Goal: Transaction & Acquisition: Purchase product/service

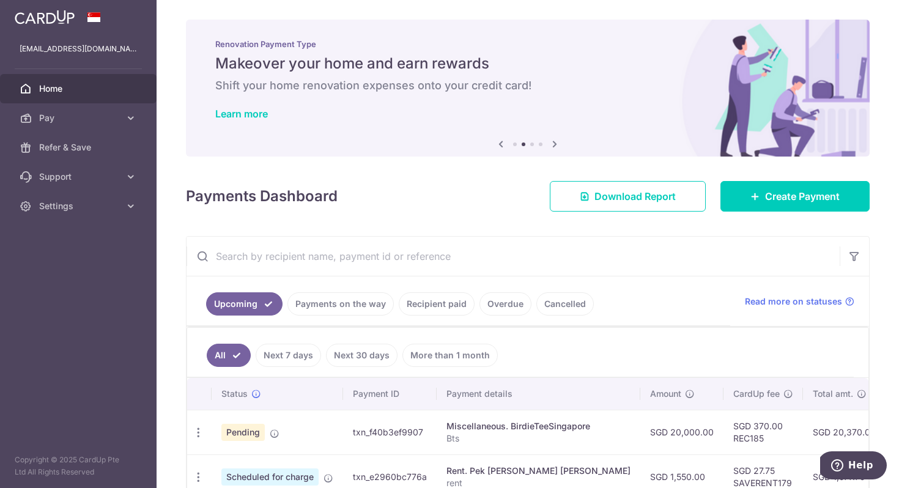
drag, startPoint x: 497, startPoint y: 257, endPoint x: 377, endPoint y: 185, distance: 139.6
click at [377, 186] on div "× Pause Schedule Pause all future payments in this series Pause just this one p…" at bounding box center [528, 244] width 743 height 488
click at [445, 201] on div "Payments Dashboard Download Report Create Payment" at bounding box center [528, 193] width 684 height 35
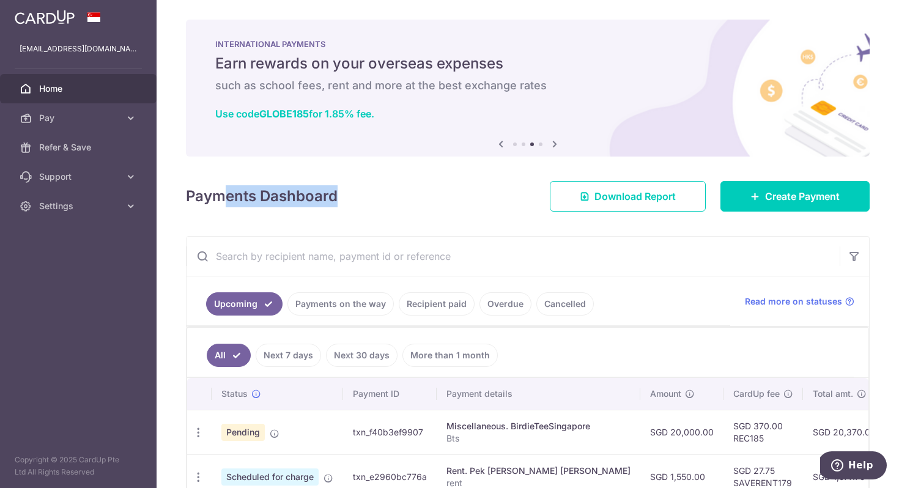
drag, startPoint x: 400, startPoint y: 198, endPoint x: 220, endPoint y: 202, distance: 180.5
click at [218, 203] on div "Payments Dashboard Download Report Create Payment" at bounding box center [528, 193] width 684 height 35
click at [316, 196] on h4 "Payments Dashboard" at bounding box center [262, 196] width 152 height 22
drag, startPoint x: 187, startPoint y: 199, endPoint x: 377, endPoint y: 185, distance: 190.2
click at [377, 185] on div "Payments Dashboard Download Report Create Payment" at bounding box center [528, 193] width 684 height 35
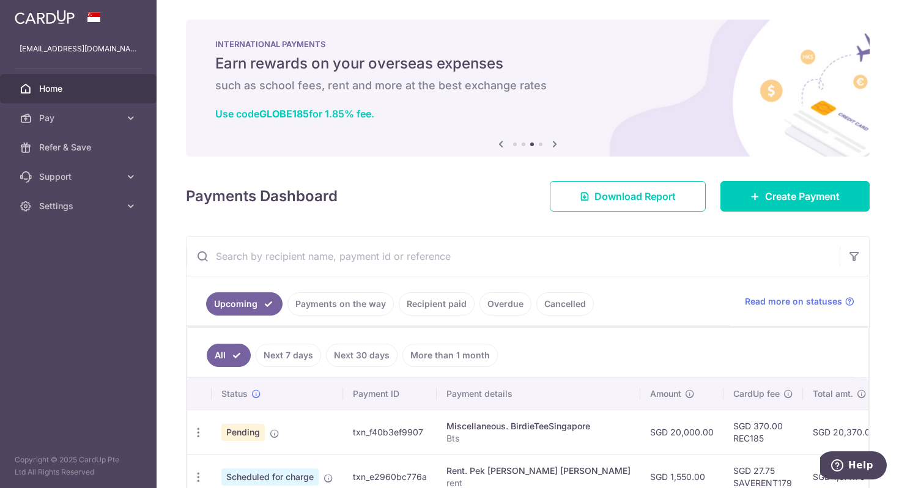
click at [377, 192] on div "Payments Dashboard Download Report Create Payment" at bounding box center [528, 193] width 684 height 35
drag, startPoint x: 366, startPoint y: 207, endPoint x: 182, endPoint y: 195, distance: 184.5
click at [182, 195] on div "× Pause Schedule Pause all future payments in this series Pause just this one p…" at bounding box center [528, 244] width 743 height 488
click at [204, 197] on h4 "Payments Dashboard" at bounding box center [262, 196] width 152 height 22
drag, startPoint x: 185, startPoint y: 194, endPoint x: 386, endPoint y: 190, distance: 200.7
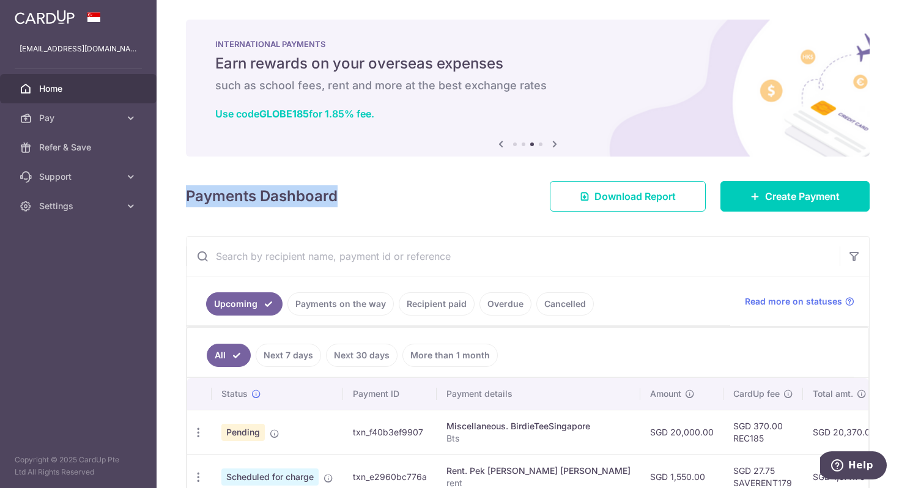
click at [386, 190] on div "Payments Dashboard Download Report Create Payment" at bounding box center [528, 193] width 684 height 35
click at [387, 190] on div "Payments Dashboard Download Report Create Payment" at bounding box center [528, 193] width 684 height 35
drag, startPoint x: 387, startPoint y: 190, endPoint x: 169, endPoint y: 204, distance: 218.2
click at [169, 204] on div "× Pause Schedule Pause all future payments in this series Pause just this one p…" at bounding box center [528, 244] width 743 height 488
click at [226, 201] on h4 "Payments Dashboard" at bounding box center [262, 196] width 152 height 22
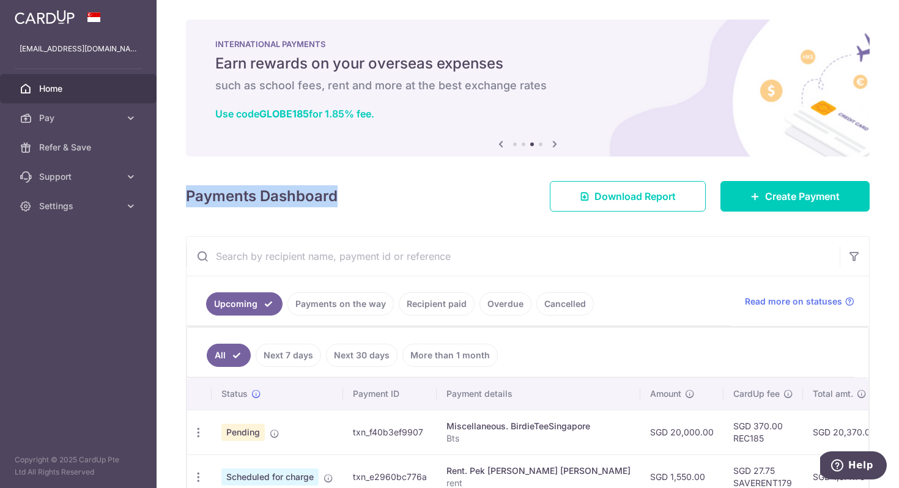
drag, startPoint x: 187, startPoint y: 201, endPoint x: 406, endPoint y: 198, distance: 219.0
click at [406, 198] on div "× Pause Schedule Pause all future payments in this series Pause just this one p…" at bounding box center [528, 244] width 743 height 488
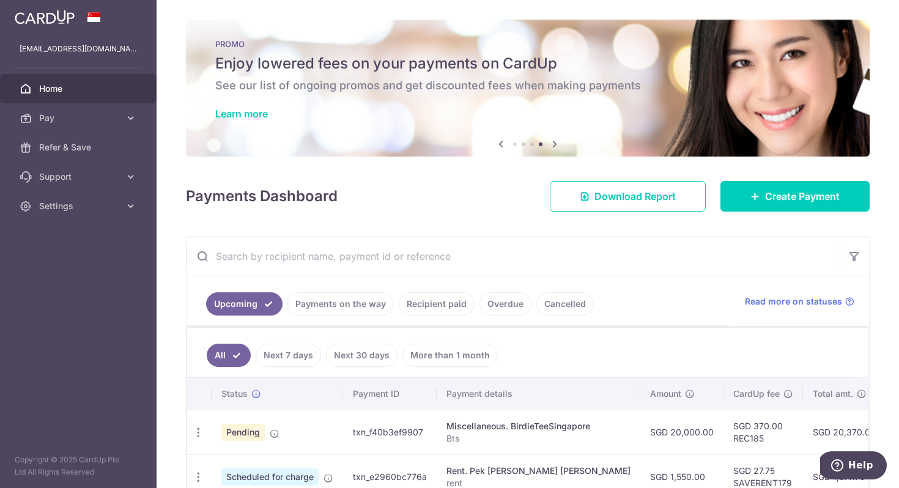
click at [392, 185] on div "Payments Dashboard Download Report Create Payment" at bounding box center [528, 193] width 684 height 35
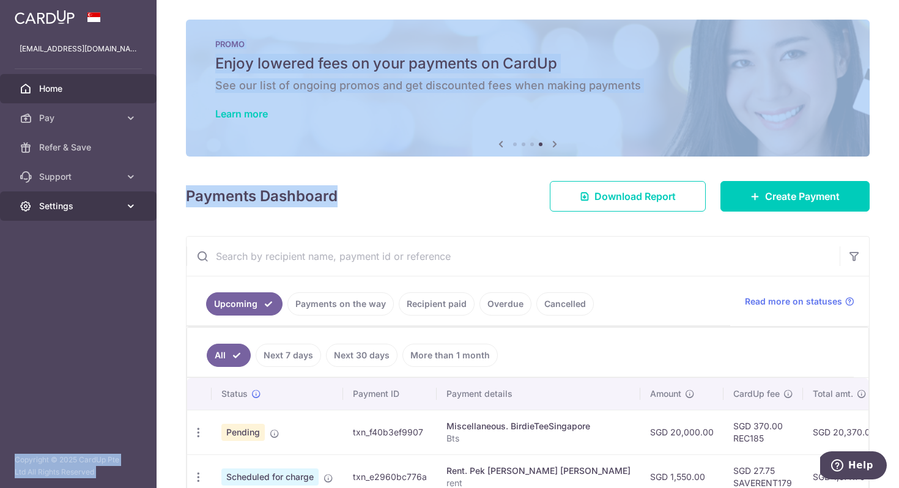
drag, startPoint x: 345, startPoint y: 209, endPoint x: 114, endPoint y: 202, distance: 230.7
click at [114, 202] on main "carmenchanjiawen@gmail.com Home Pay Payments Recipients Cards Refer & Save Supp…" at bounding box center [449, 244] width 899 height 488
click at [330, 159] on div "× Pause Schedule Pause all future payments in this series Pause just this one p…" at bounding box center [528, 244] width 743 height 488
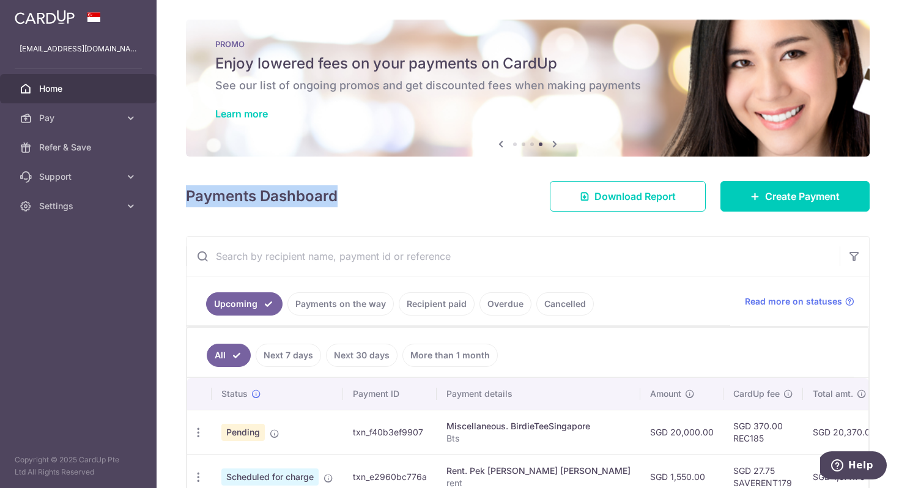
drag, startPoint x: 358, startPoint y: 196, endPoint x: 173, endPoint y: 195, distance: 184.7
click at [173, 195] on div "× Pause Schedule Pause all future payments in this series Pause just this one p…" at bounding box center [528, 244] width 743 height 488
click at [399, 195] on div "Payments Dashboard Download Report Create Payment" at bounding box center [528, 193] width 684 height 35
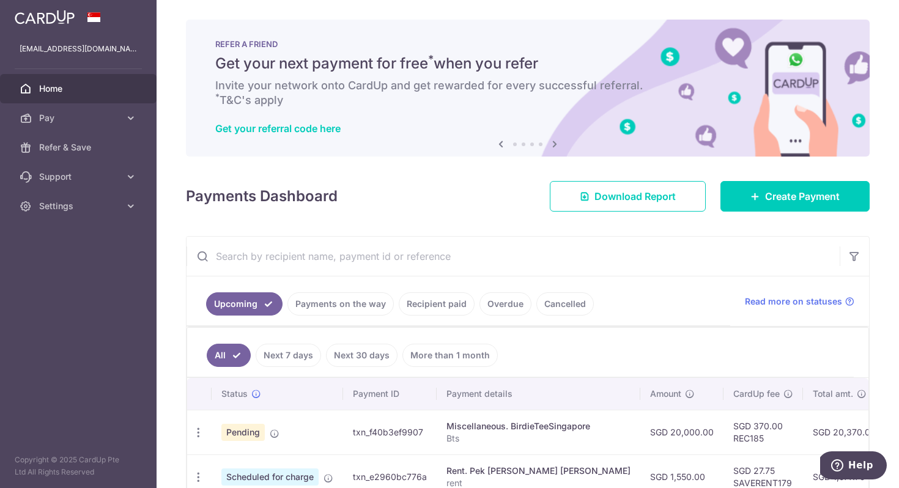
click at [500, 29] on div "REFER A FRIEND Get your next payment for free * when you refer Invite your netw…" at bounding box center [528, 88] width 684 height 137
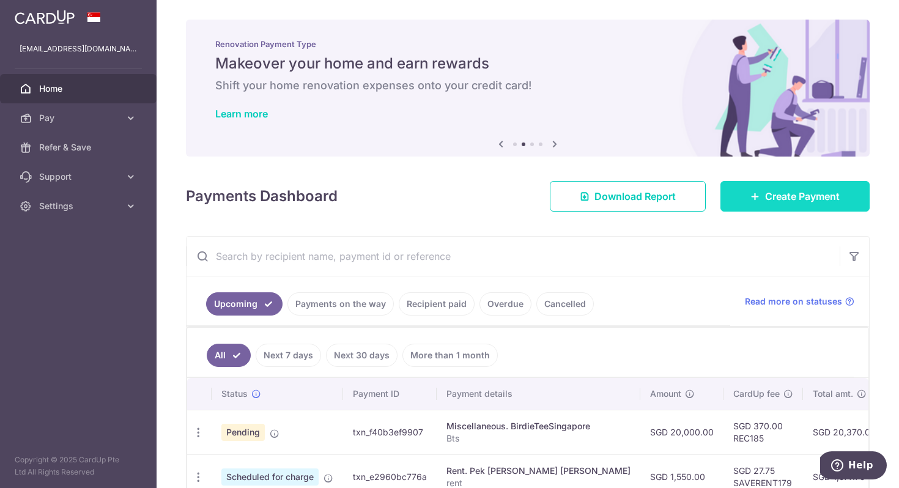
click at [779, 207] on link "Create Payment" at bounding box center [795, 196] width 149 height 31
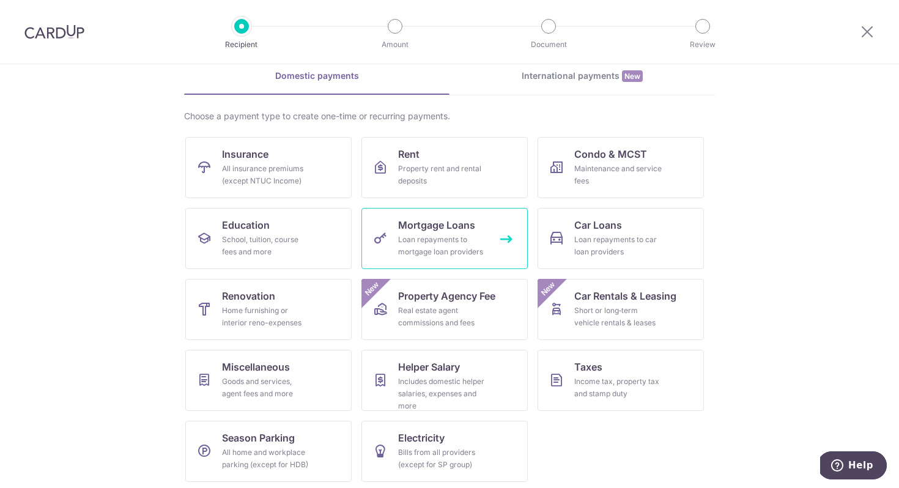
scroll to position [59, 0]
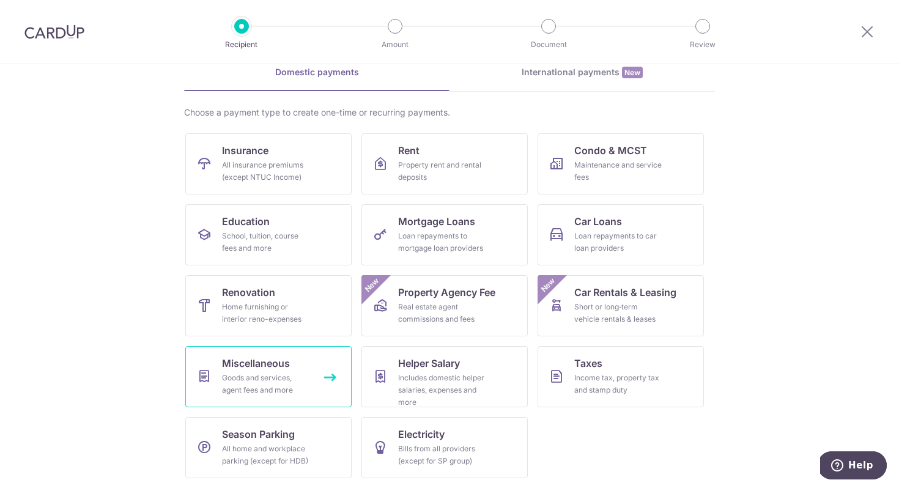
click at [311, 365] on link "Miscellaneous Goods and services, agent fees and more" at bounding box center [268, 376] width 166 height 61
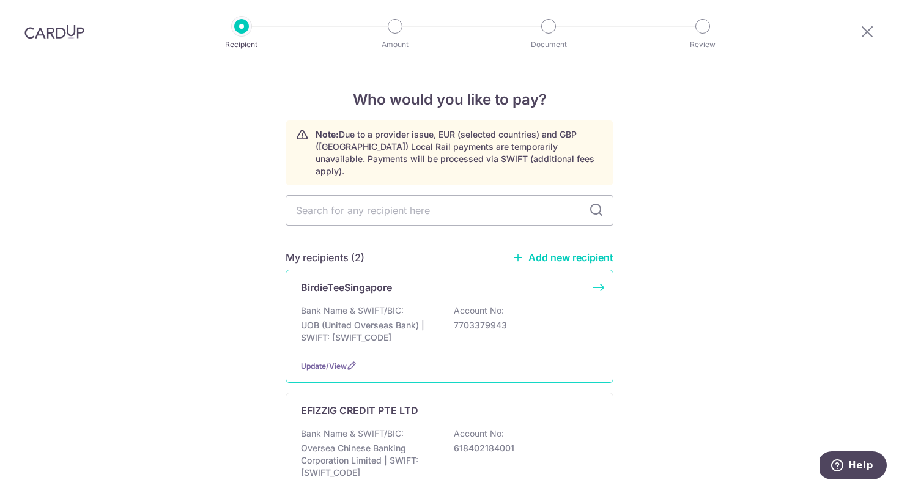
click at [544, 292] on div "BirdieTeeSingapore Bank Name & SWIFT/BIC: UOB (United Overseas Bank) | SWIFT: U…" at bounding box center [450, 326] width 328 height 113
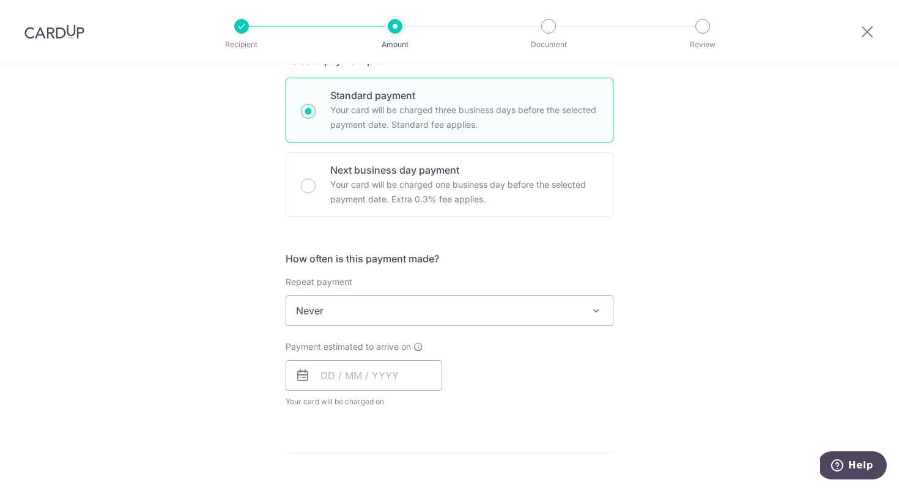
scroll to position [275, 0]
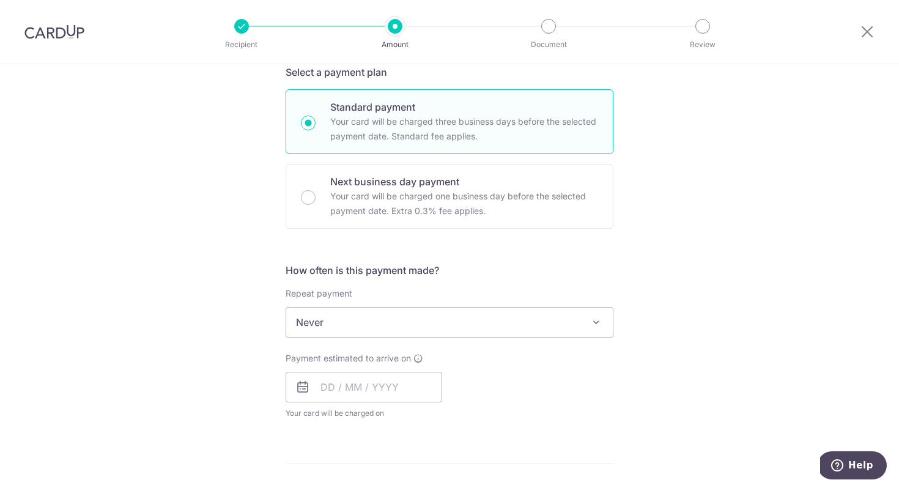
click at [458, 322] on span "Never" at bounding box center [449, 322] width 327 height 29
click at [410, 388] on input "text" at bounding box center [364, 387] width 157 height 31
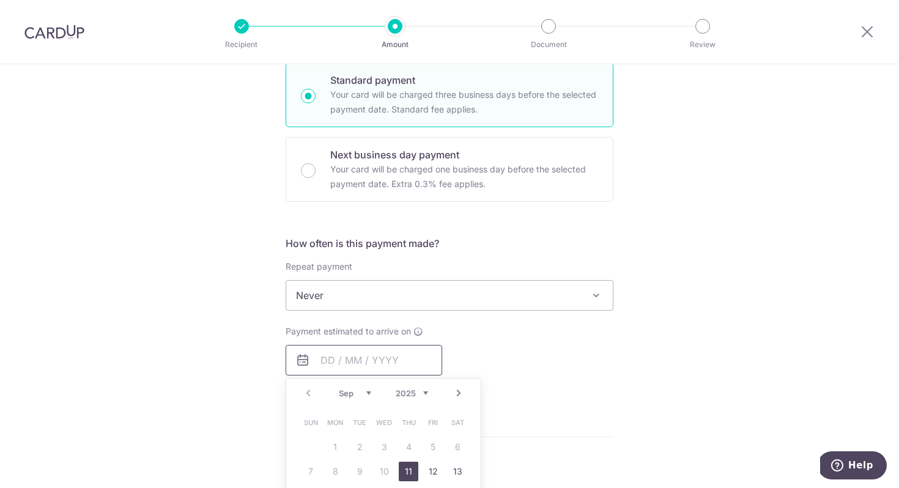
scroll to position [442, 0]
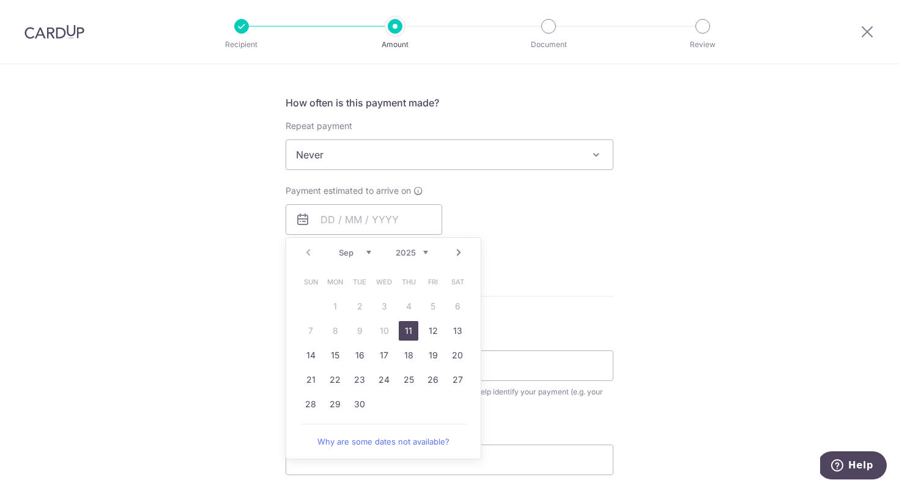
click at [400, 333] on link "11" at bounding box center [409, 331] width 20 height 20
type input "[DATE]"
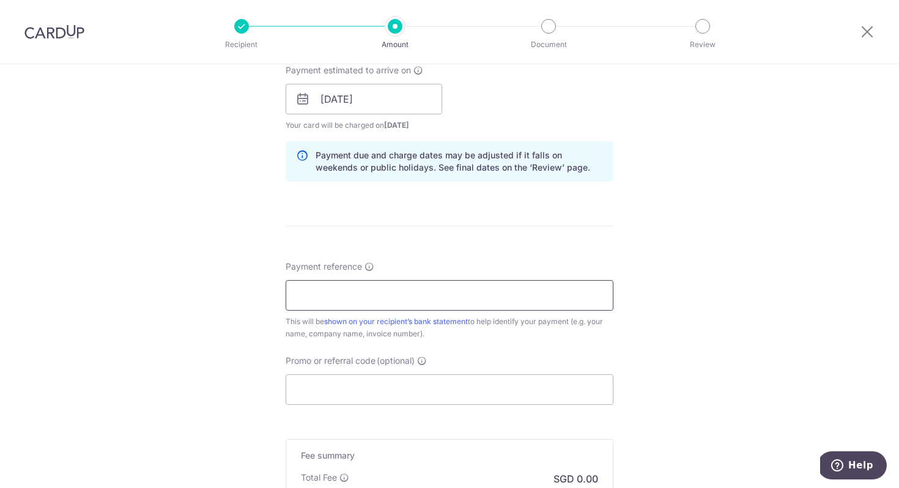
scroll to position [577, 0]
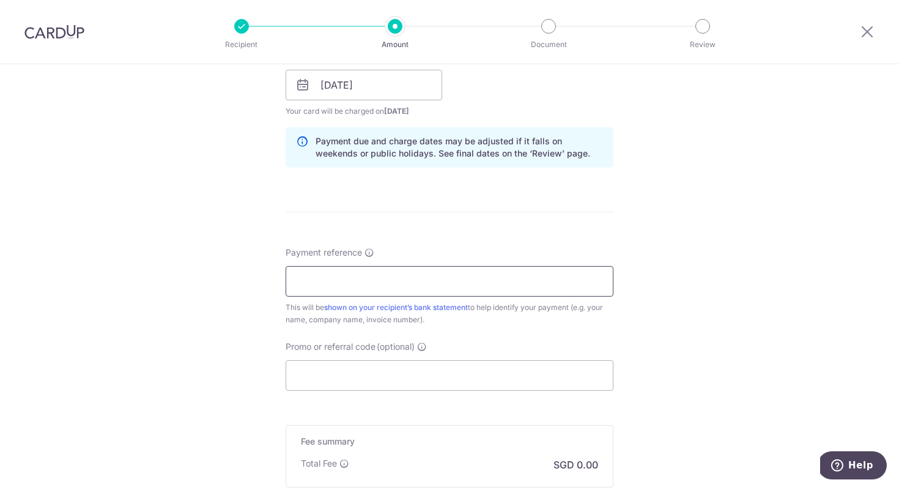
click at [391, 285] on input "Payment reference" at bounding box center [450, 281] width 328 height 31
type input "B"
type input "advisory fee"
click at [412, 365] on input "Promo or referral code (optional)" at bounding box center [450, 375] width 328 height 31
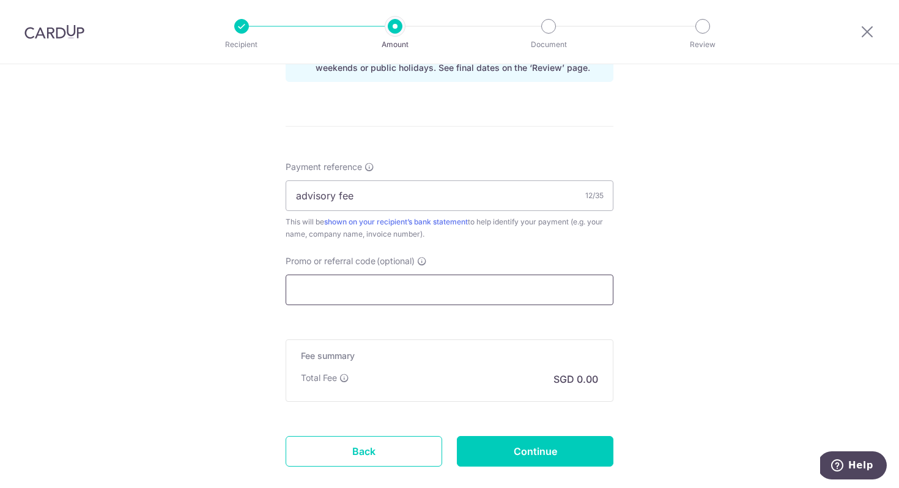
scroll to position [664, 0]
paste input "OFF225"
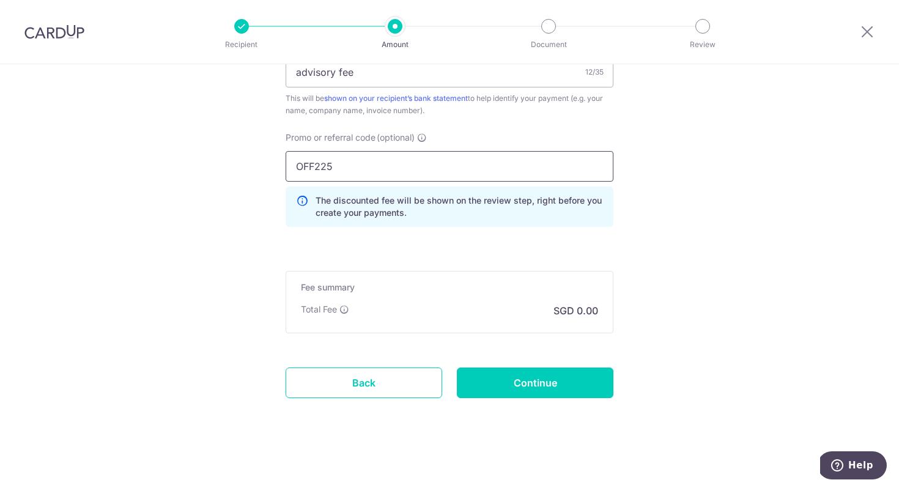
scroll to position [788, 0]
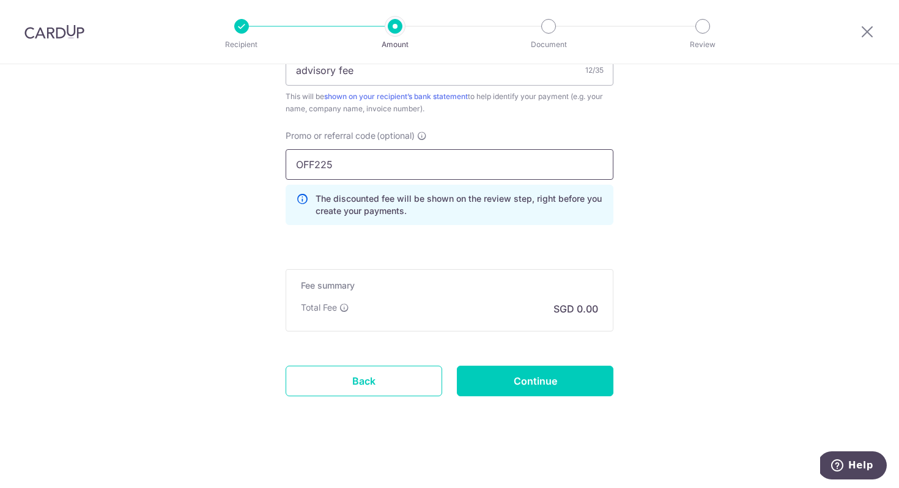
type input "OFF225"
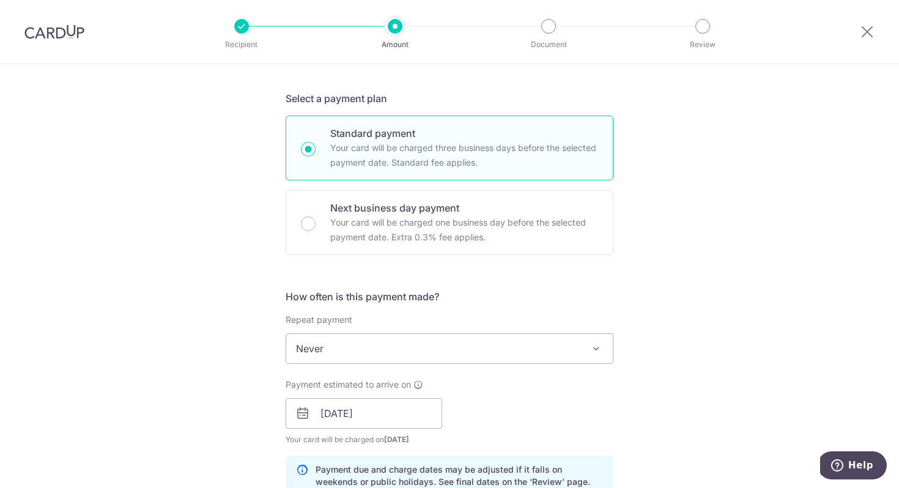
scroll to position [0, 0]
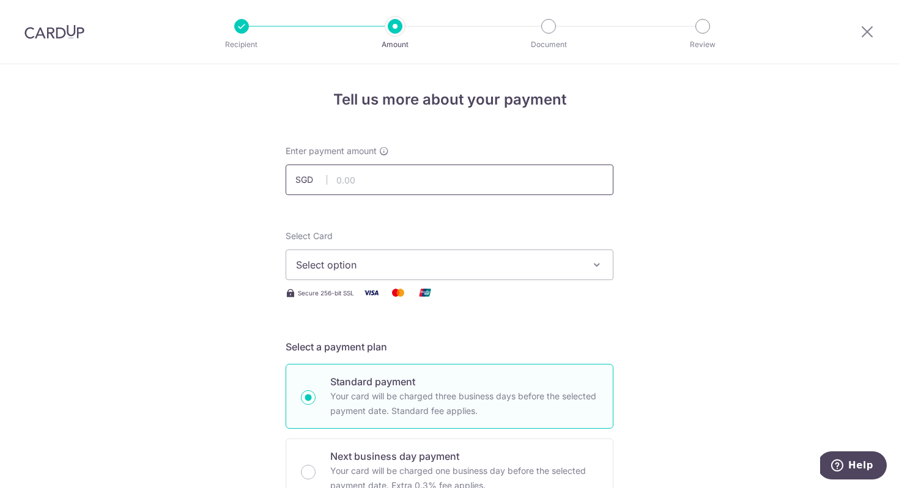
click at [374, 183] on input "text" at bounding box center [450, 180] width 328 height 31
type input "40,000.00"
drag, startPoint x: 149, startPoint y: 263, endPoint x: 199, endPoint y: 247, distance: 52.6
click at [462, 272] on span "Select option" at bounding box center [438, 265] width 285 height 15
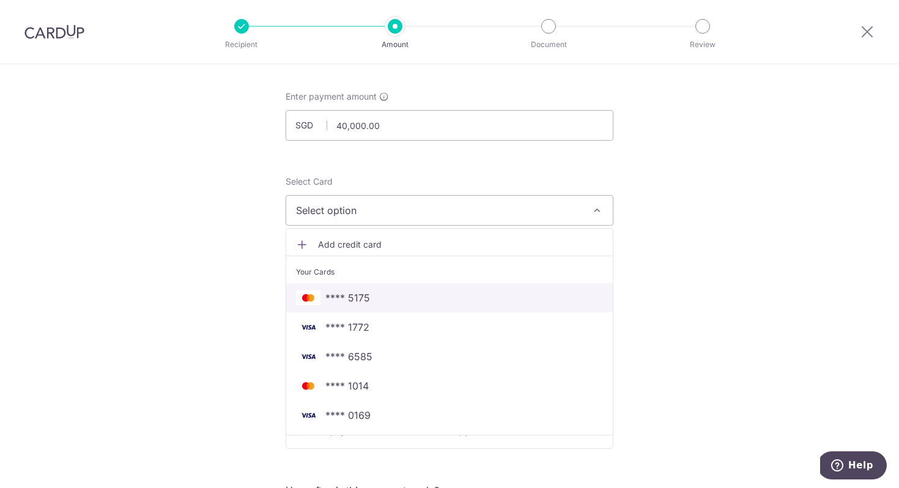
scroll to position [87, 0]
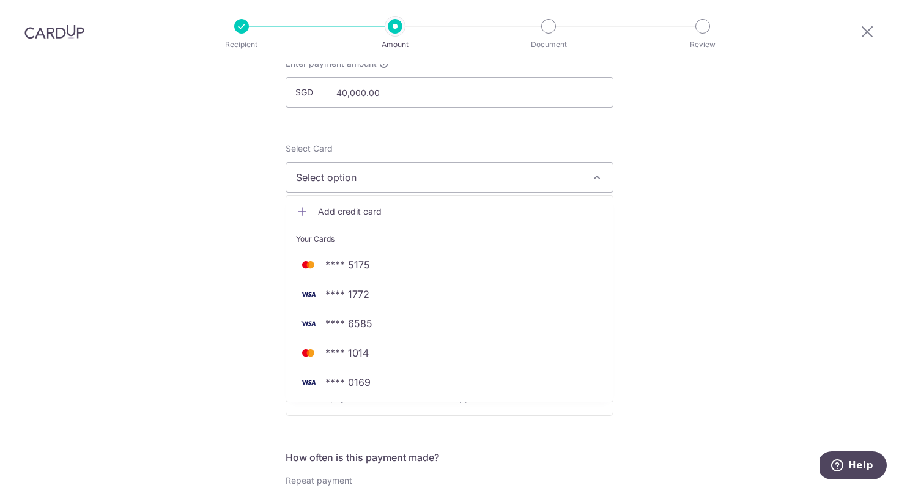
click at [368, 204] on link "Add credit card" at bounding box center [449, 212] width 327 height 22
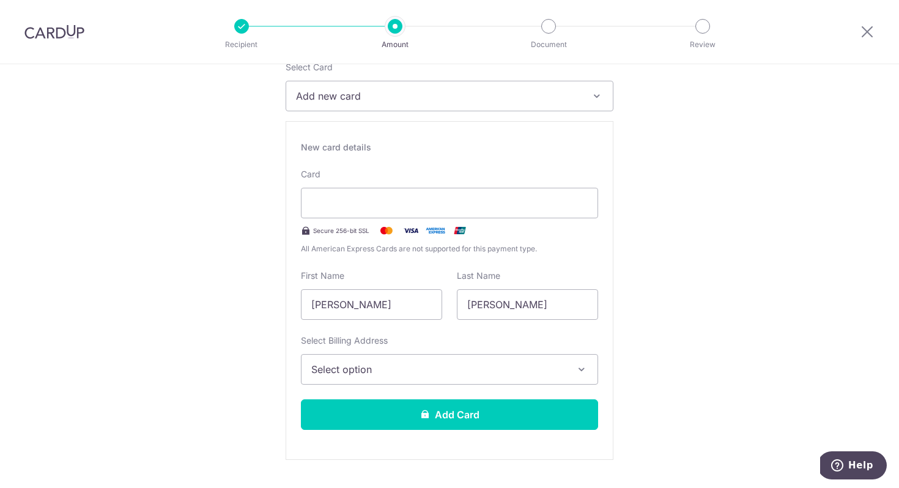
scroll to position [195, 0]
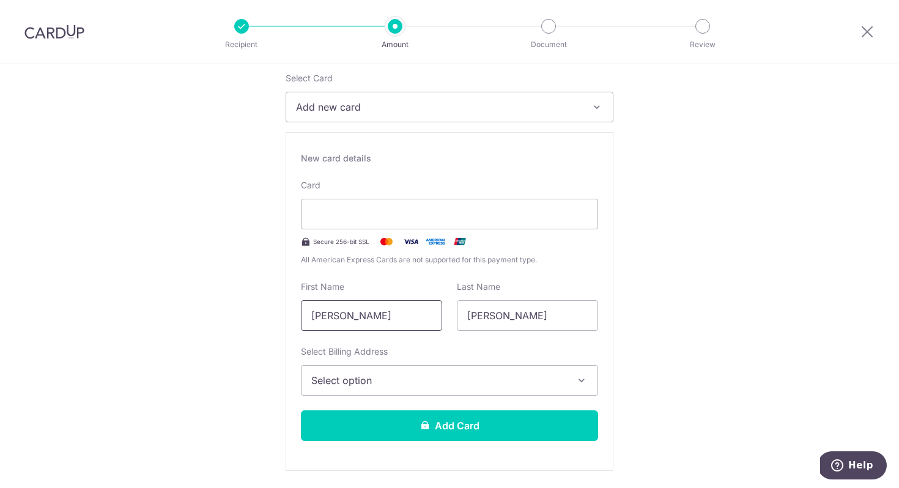
scroll to position [144, 0]
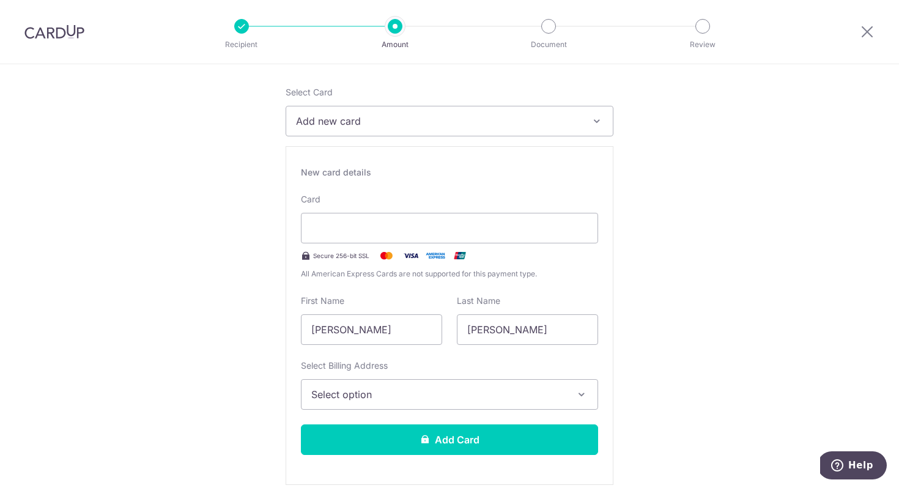
click at [404, 407] on button "Select option" at bounding box center [449, 394] width 297 height 31
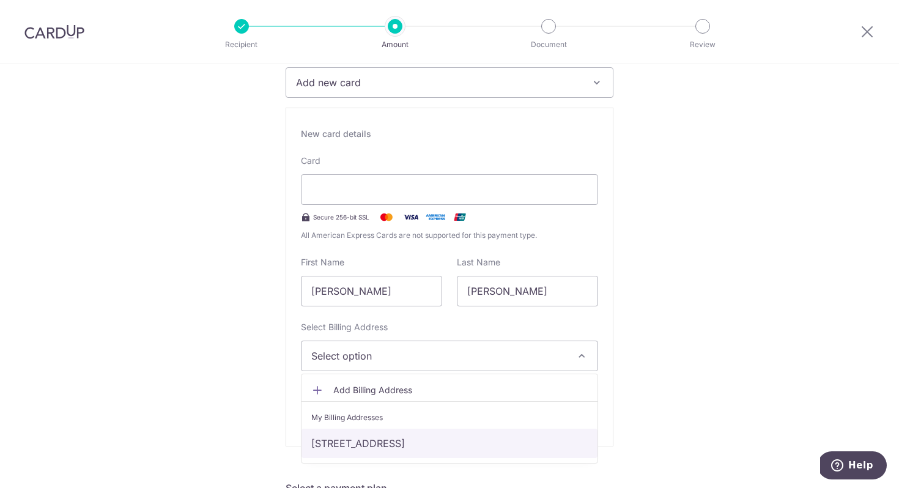
scroll to position [238, 0]
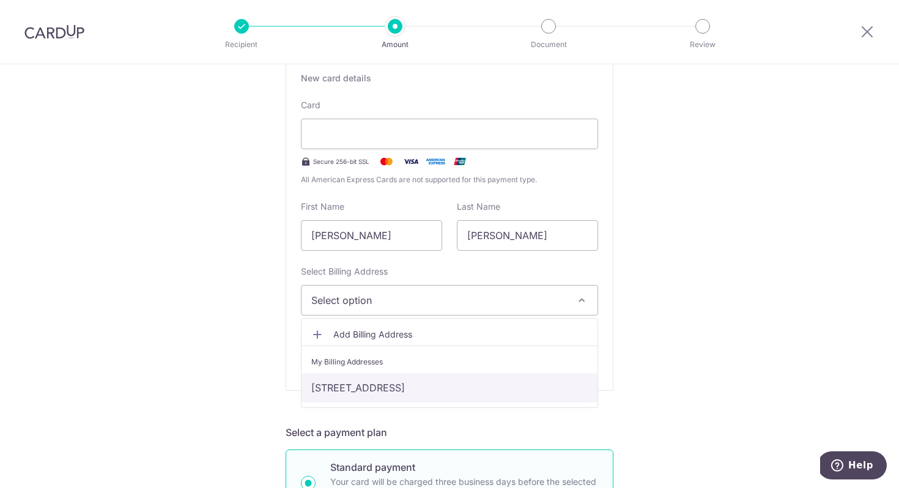
click at [407, 391] on link "714 Ang Mo Kio Ave 6 #07-4018, Singapore, Singapore-560714" at bounding box center [450, 387] width 296 height 29
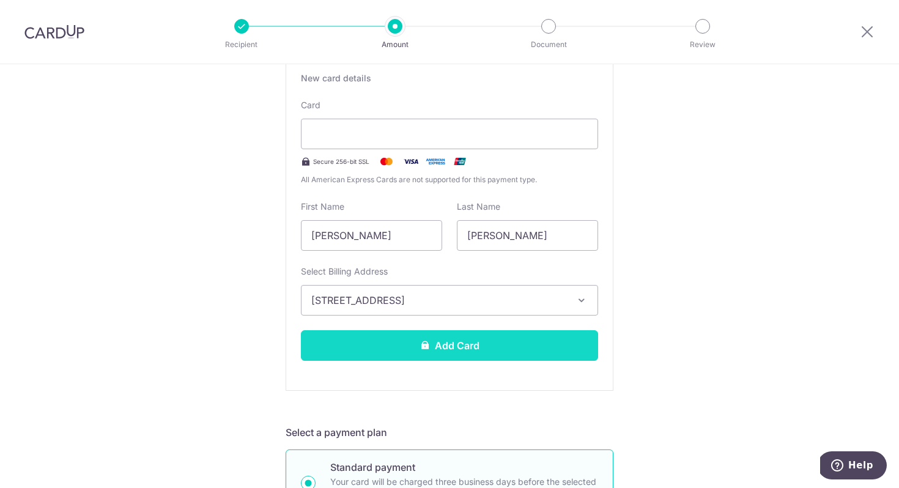
click at [526, 346] on button "Add Card" at bounding box center [449, 345] width 297 height 31
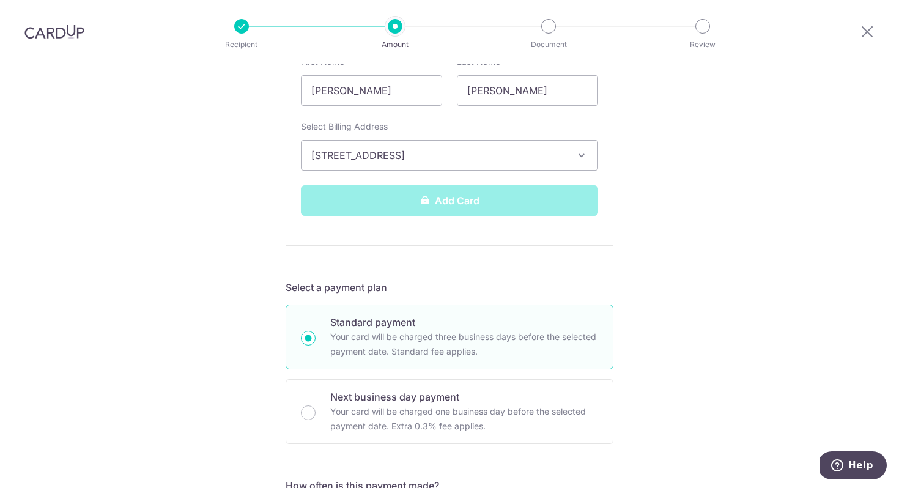
scroll to position [0, 0]
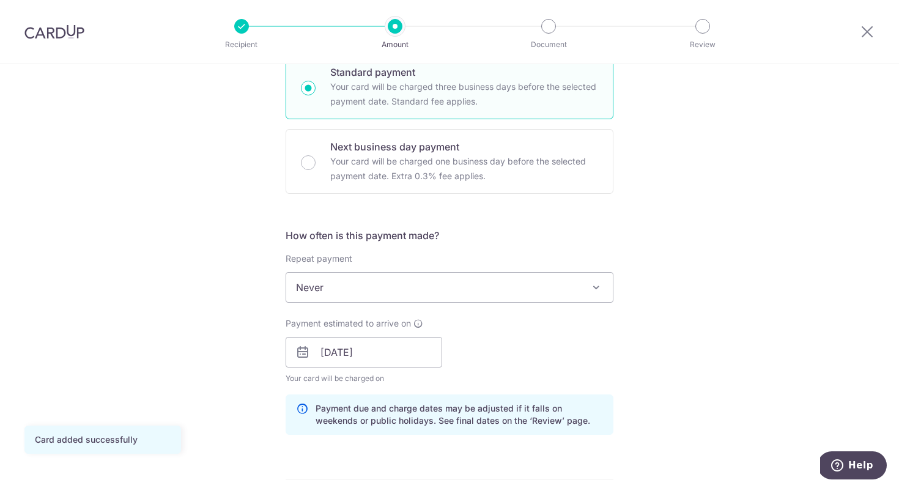
scroll to position [733, 0]
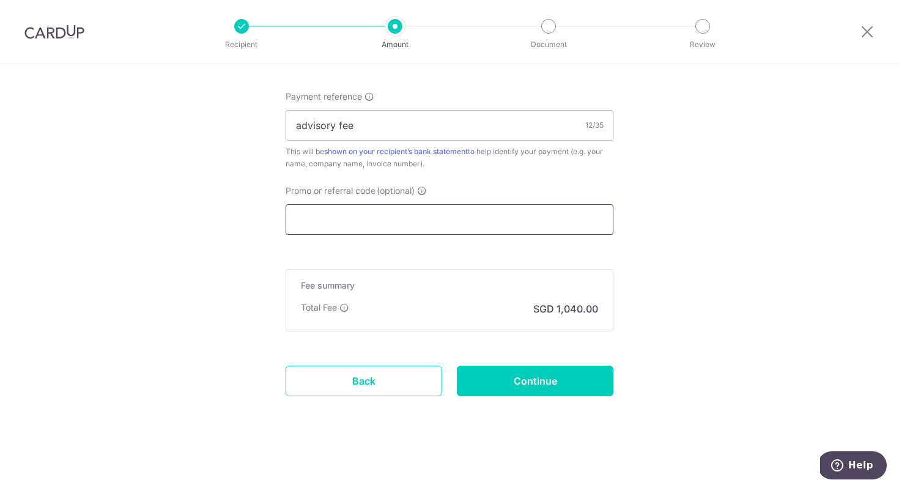
click at [491, 220] on input "Promo or referral code (optional)" at bounding box center [450, 219] width 328 height 31
paste input "OFF225"
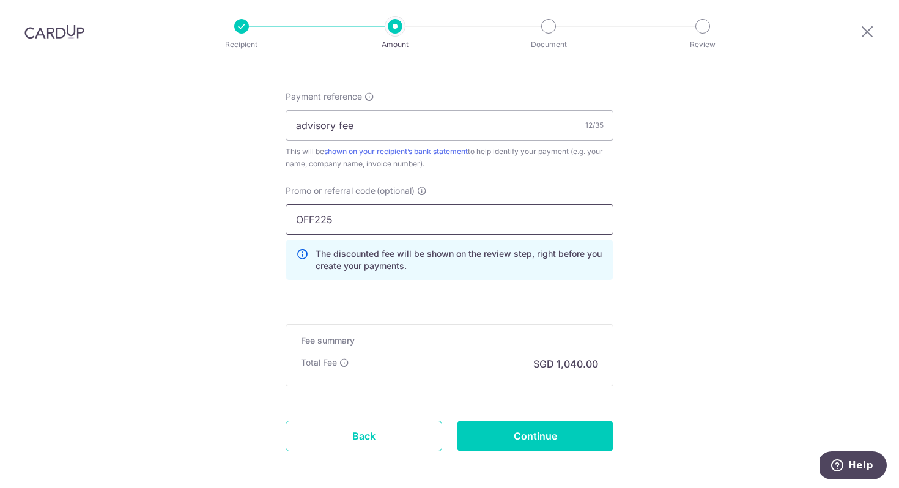
type input "OFF225"
drag, startPoint x: 396, startPoint y: 221, endPoint x: 260, endPoint y: 224, distance: 135.8
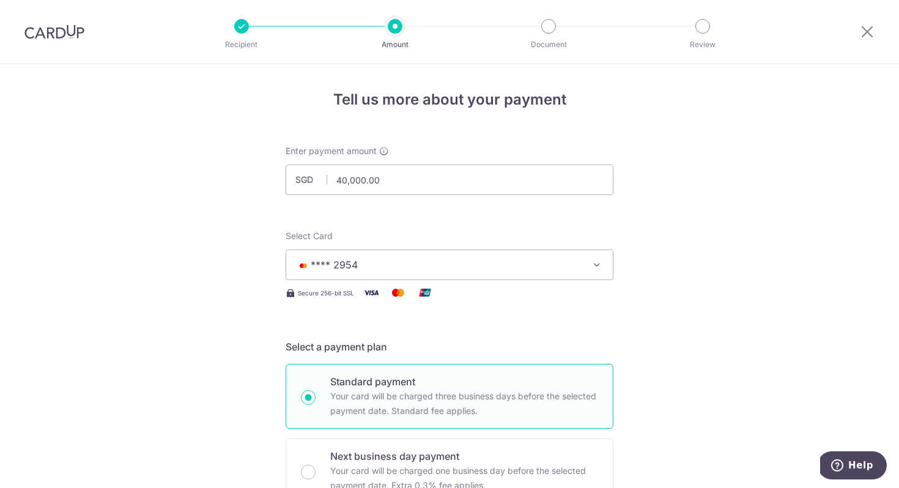
scroll to position [607, 0]
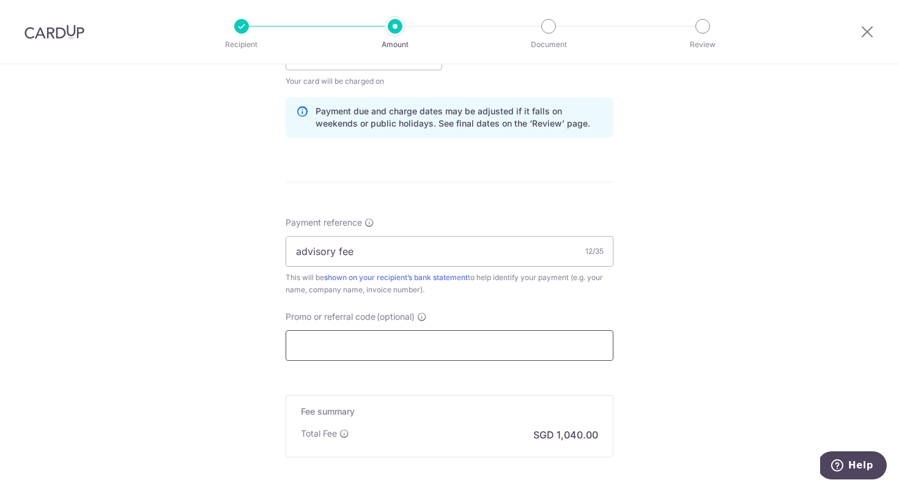
click at [503, 335] on input "Promo or referral code (optional)" at bounding box center [450, 345] width 328 height 31
paste input "OFF225"
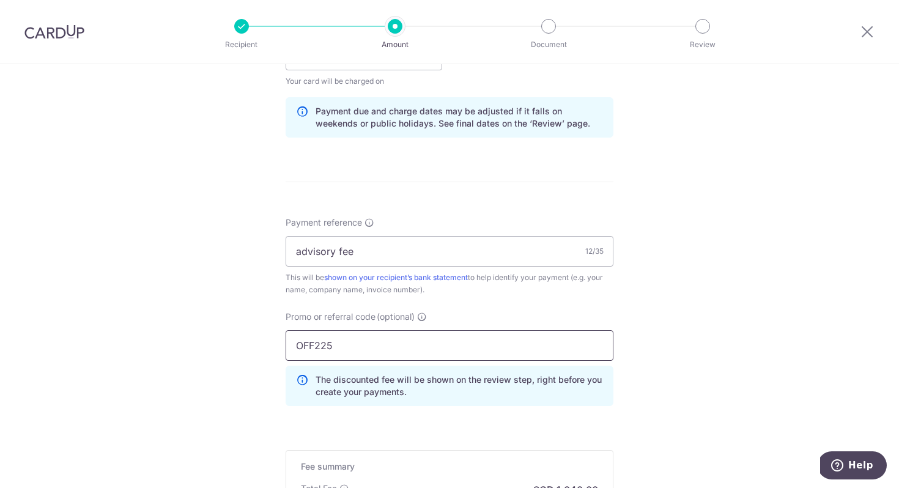
type input "OFF225"
click at [727, 309] on div "Tell us more about your payment Enter payment amount SGD 40,000.00 40000.00 Car…" at bounding box center [449, 63] width 899 height 1212
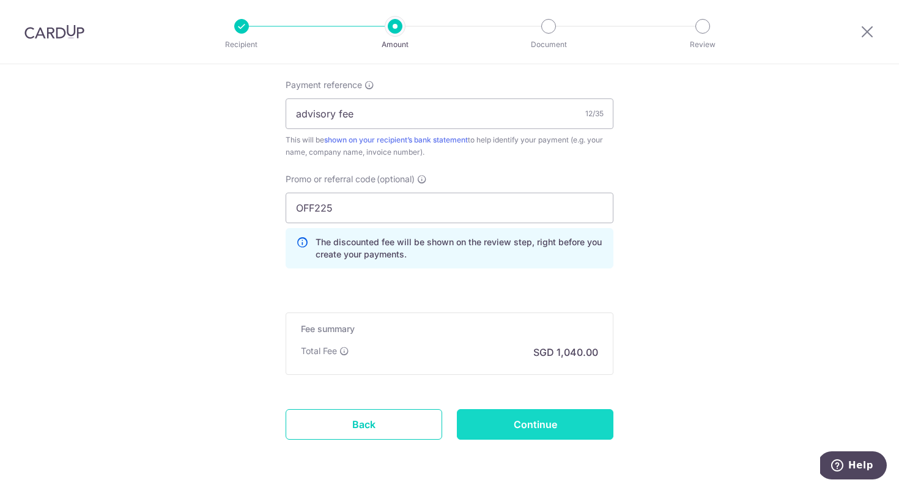
scroll to position [788, 0]
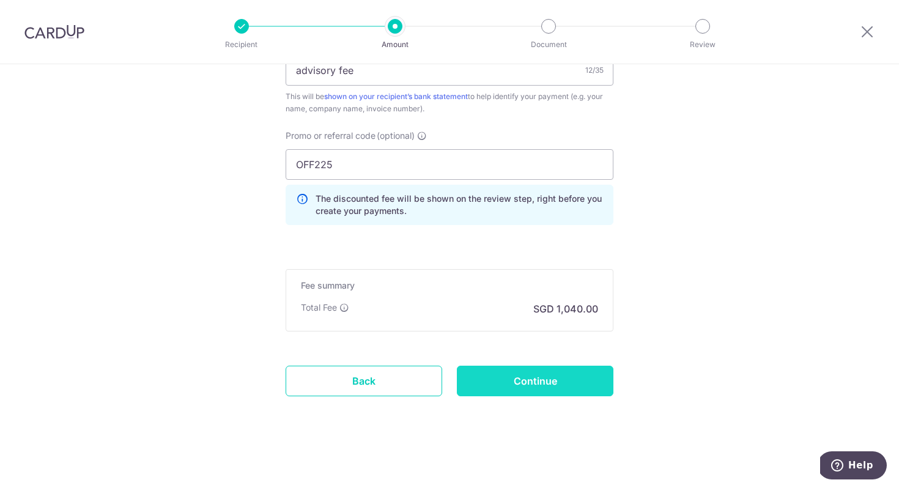
click at [548, 378] on input "Continue" at bounding box center [535, 381] width 157 height 31
type input "Create Schedule"
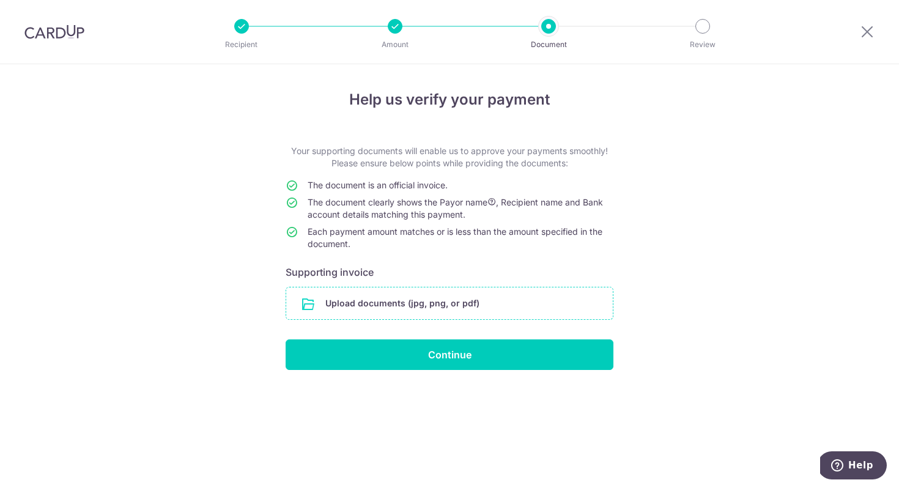
click at [514, 291] on input "file" at bounding box center [449, 303] width 327 height 32
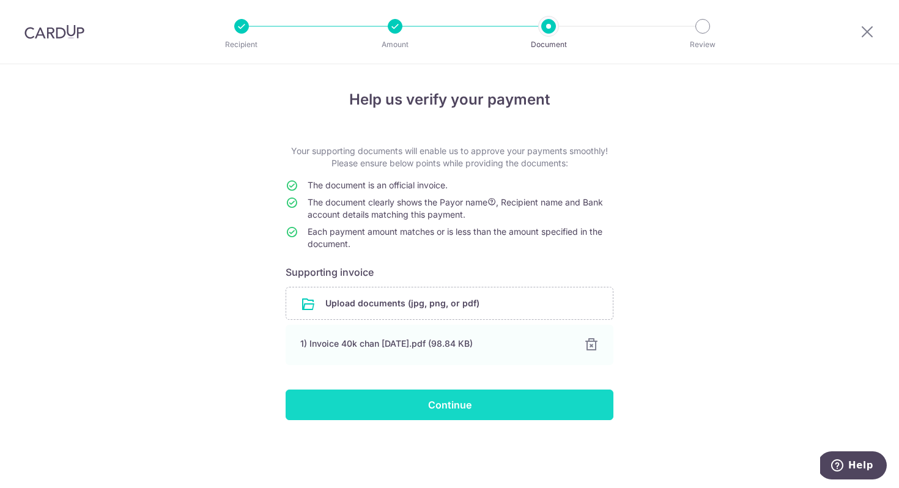
click at [498, 409] on input "Continue" at bounding box center [450, 405] width 328 height 31
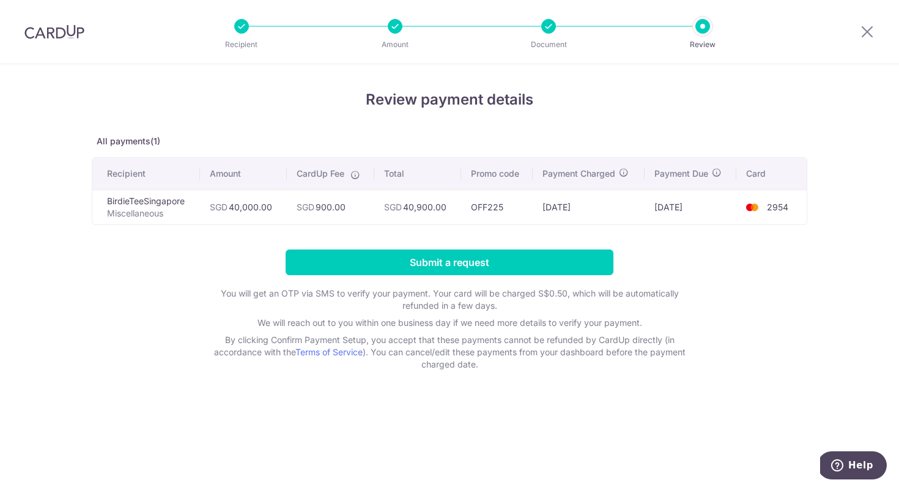
drag, startPoint x: 332, startPoint y: 98, endPoint x: 550, endPoint y: 83, distance: 218.9
click at [536, 83] on div "Review payment details All payments(1) Recipient Amount CardUp Fee Total Promo …" at bounding box center [449, 276] width 899 height 424
click at [567, 83] on div "Review payment details All payments(1) Recipient Amount CardUp Fee Total Promo …" at bounding box center [449, 276] width 899 height 424
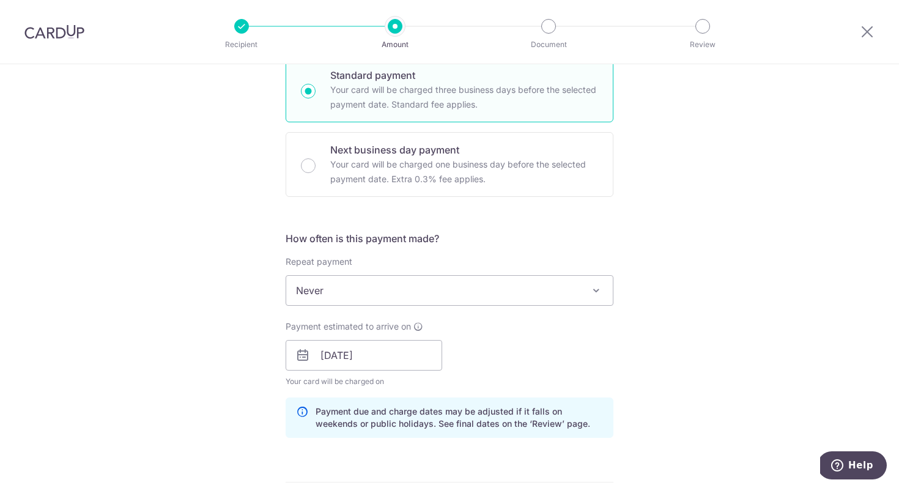
scroll to position [305, 0]
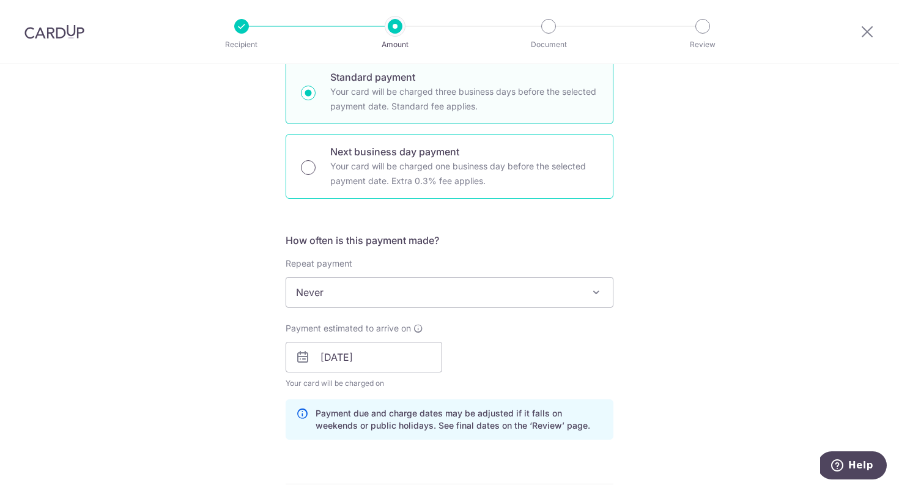
click at [310, 166] on input "Next business day payment Your card will be charged one business day before the…" at bounding box center [308, 167] width 15 height 15
radio input "true"
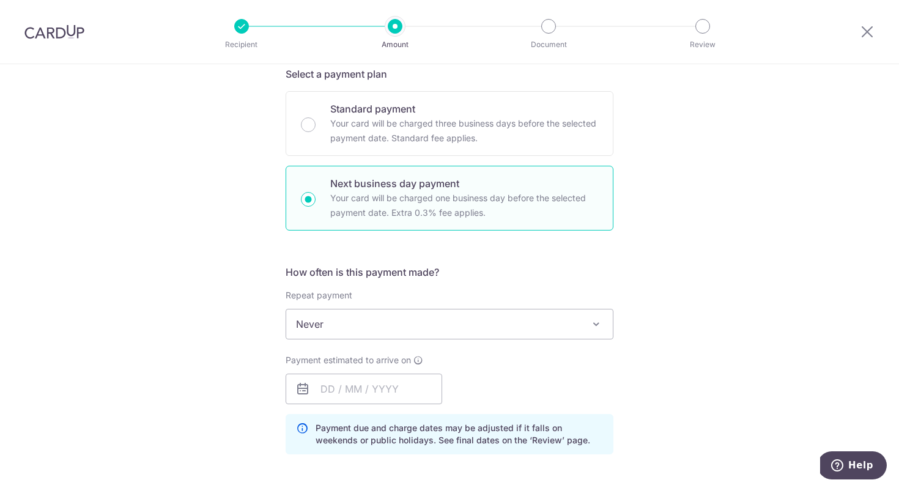
scroll to position [272, 0]
click at [398, 399] on input "text" at bounding box center [364, 390] width 157 height 31
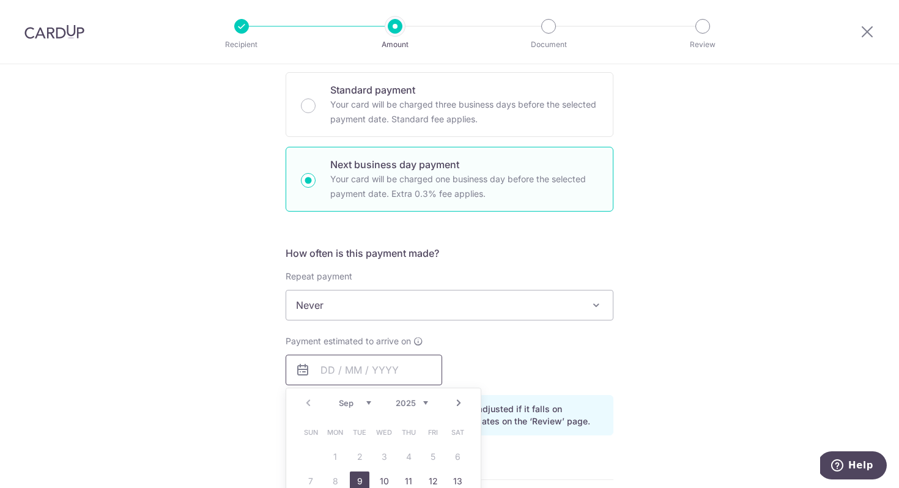
scroll to position [316, 0]
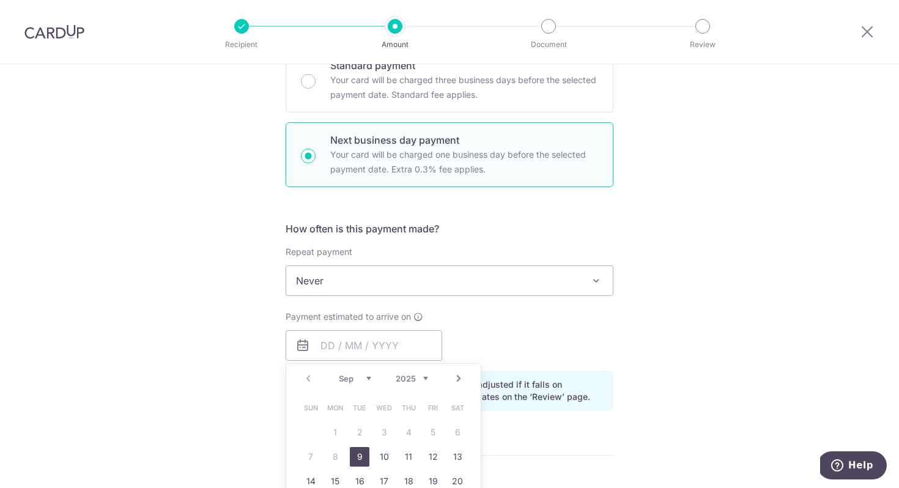
click at [353, 462] on link "9" at bounding box center [360, 457] width 20 height 20
type input "[DATE]"
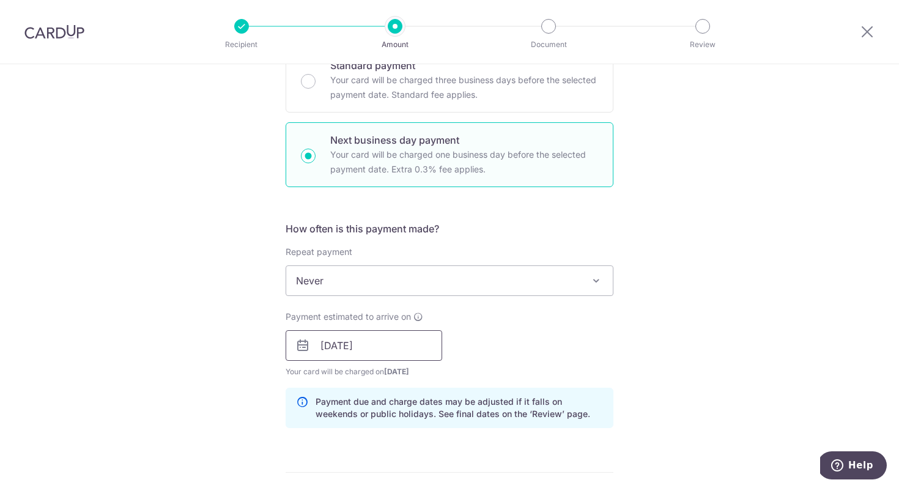
click at [409, 352] on input "[DATE]" at bounding box center [364, 345] width 157 height 31
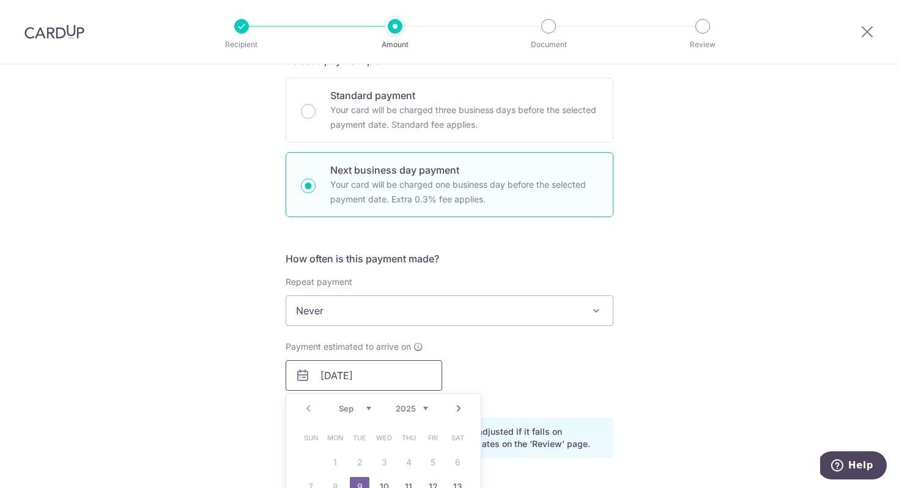
scroll to position [505, 0]
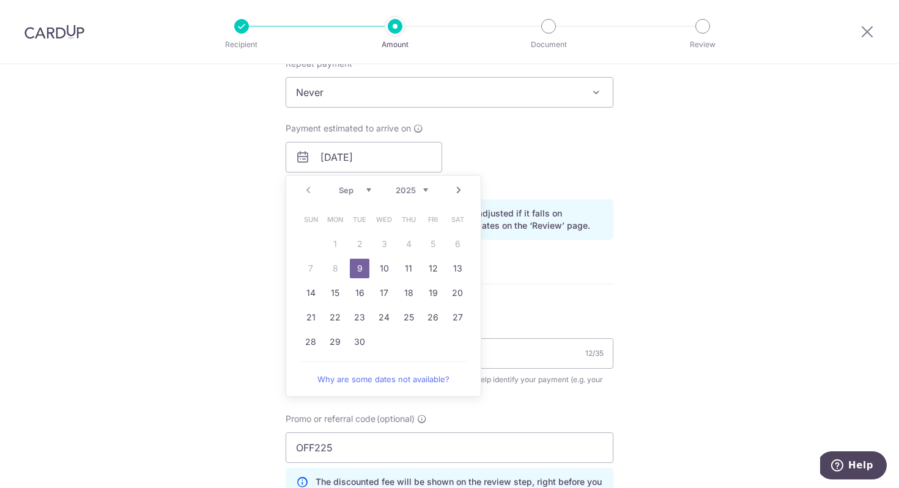
click at [566, 309] on form "Enter payment amount SGD 40,000.00 40000.00 Select Card **** 2954 Add credit ca…" at bounding box center [450, 206] width 328 height 1133
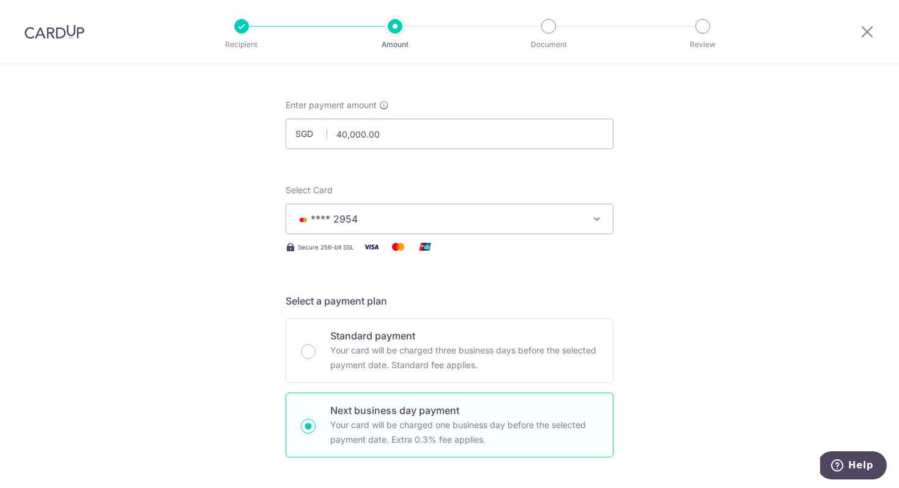
scroll to position [34, 0]
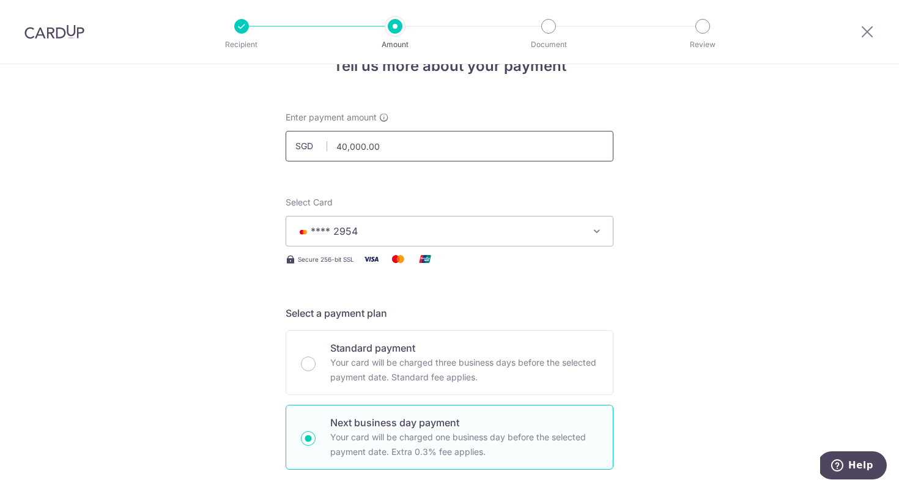
click at [384, 147] on input "40,000.00" at bounding box center [450, 146] width 328 height 31
click at [337, 152] on input "40,000.00" at bounding box center [450, 146] width 328 height 31
click at [346, 149] on input "40,000.00" at bounding box center [450, 146] width 328 height 31
click at [343, 145] on input "40,000.00" at bounding box center [450, 146] width 328 height 31
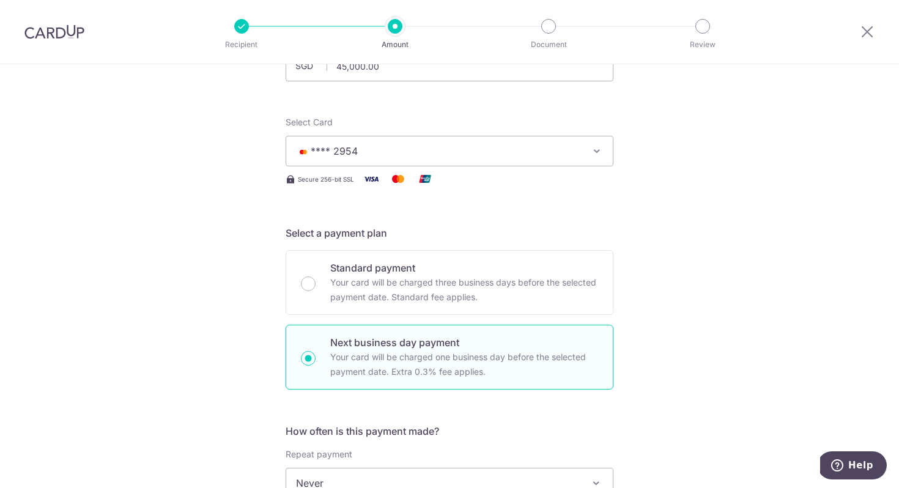
scroll to position [15, 0]
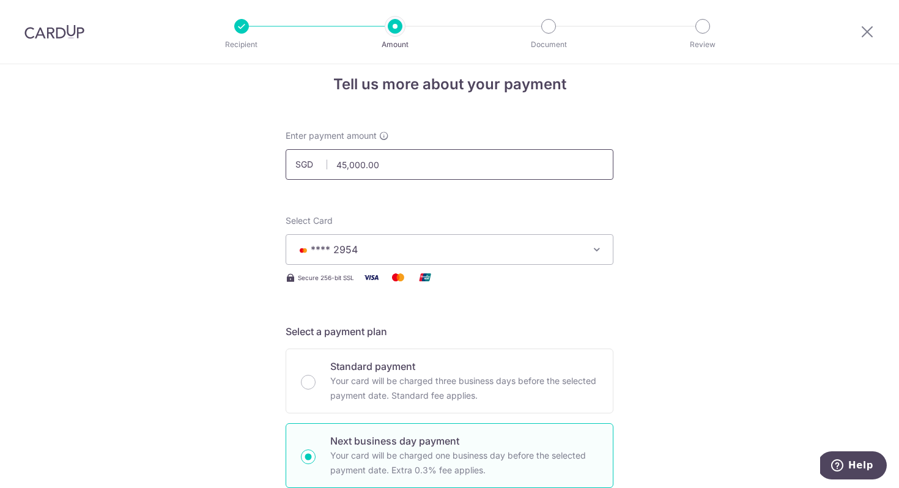
click at [343, 163] on input "45,000.00" at bounding box center [450, 164] width 328 height 31
click at [412, 230] on div "Select Card **** 2954 Add credit card Your Cards **** 5175 **** 1772 **** 6585 …" at bounding box center [450, 240] width 328 height 50
type input "42,000.00"
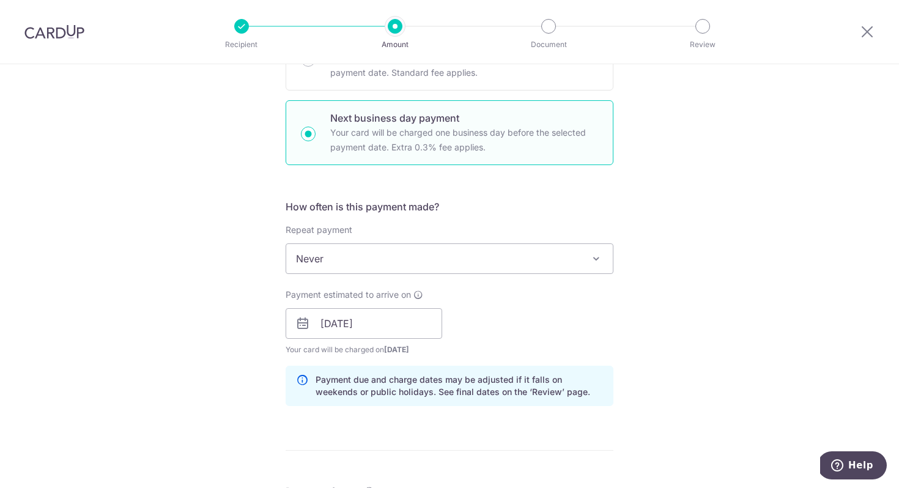
scroll to position [847, 0]
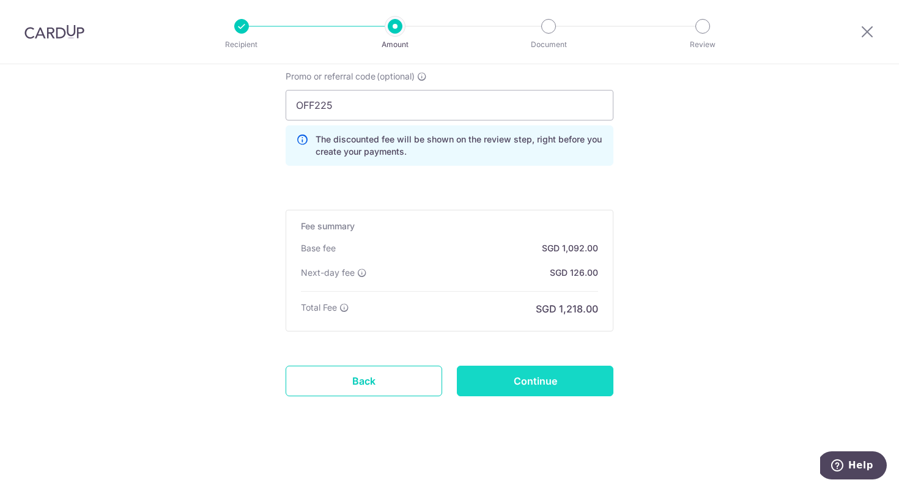
click at [518, 376] on input "Continue" at bounding box center [535, 381] width 157 height 31
type input "Update Schedule"
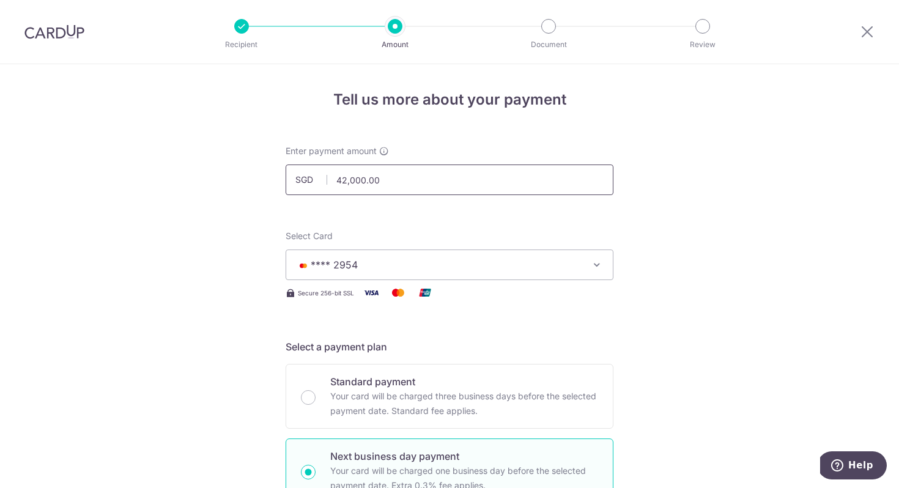
click at [435, 189] on input "42,000.00" at bounding box center [450, 180] width 328 height 31
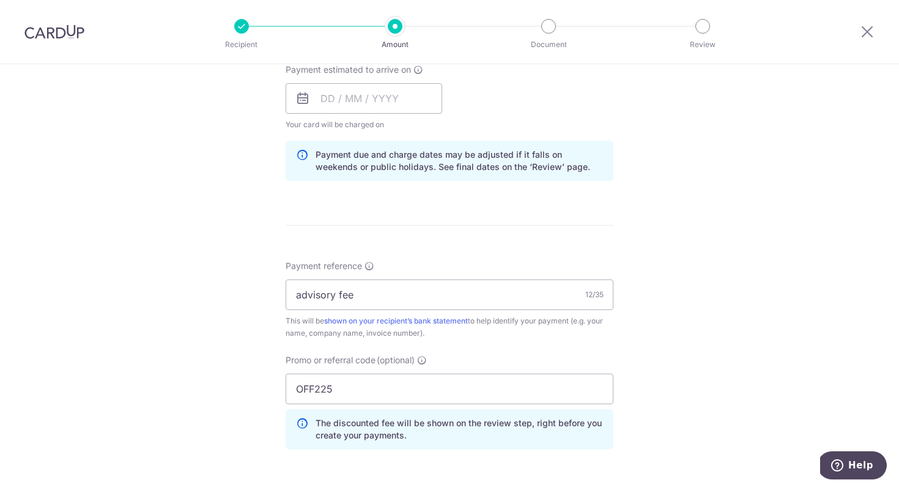
scroll to position [440, 0]
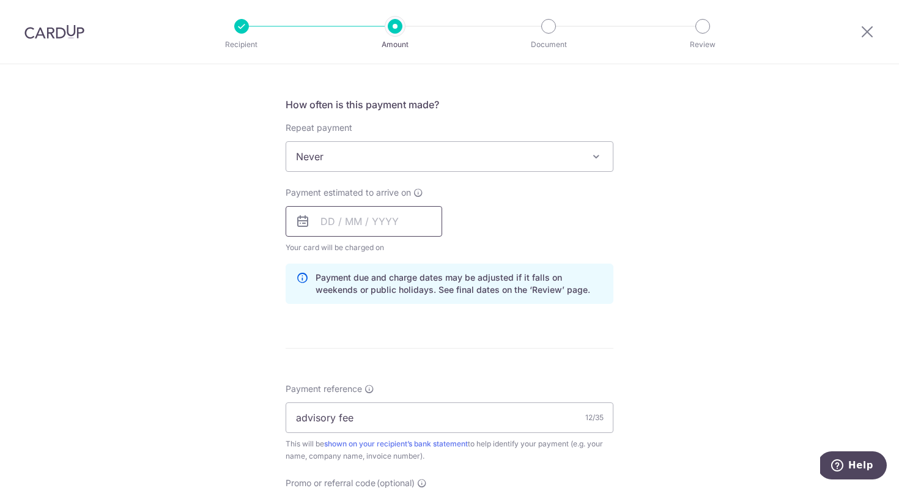
click at [339, 217] on input "text" at bounding box center [364, 221] width 157 height 31
type input "42,000.00"
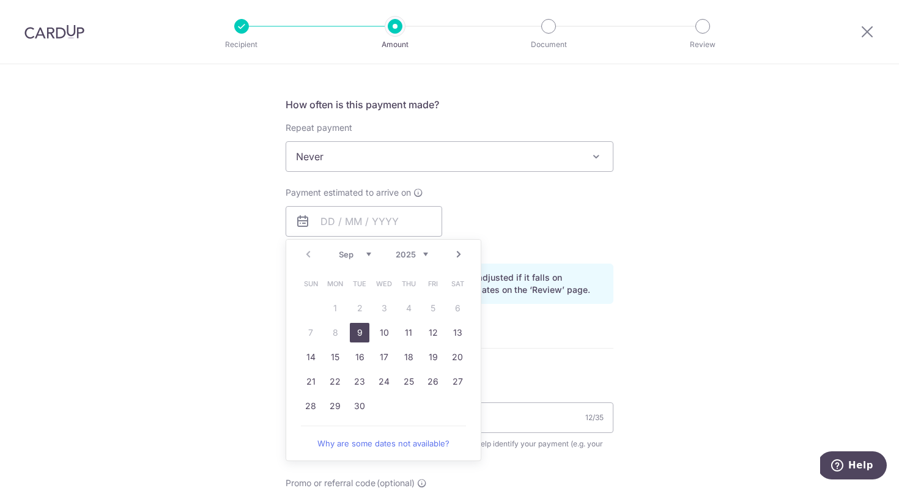
click at [357, 335] on link "9" at bounding box center [360, 333] width 20 height 20
type input "09/09/2025"
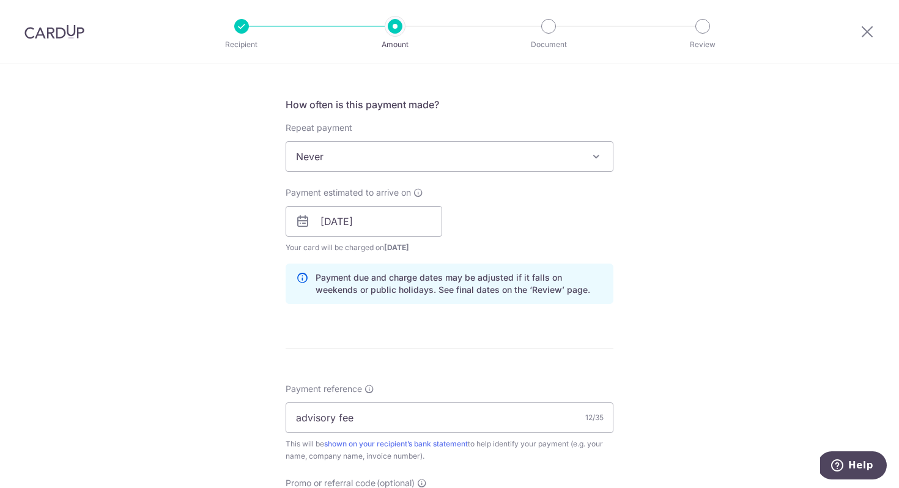
click at [652, 241] on div "Tell us more about your payment Enter payment amount SGD 42,000.00 42000.00 Sel…" at bounding box center [449, 259] width 899 height 1271
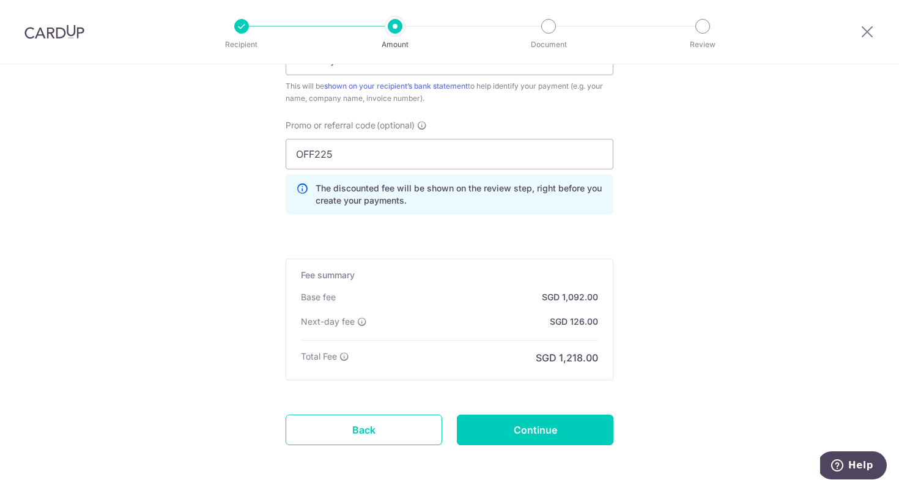
scroll to position [847, 0]
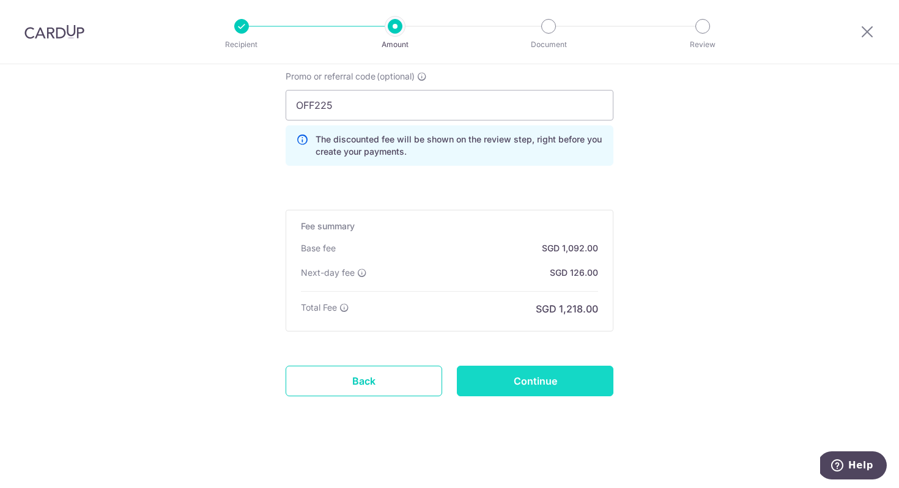
click at [534, 383] on input "Continue" at bounding box center [535, 381] width 157 height 31
type input "Update Schedule"
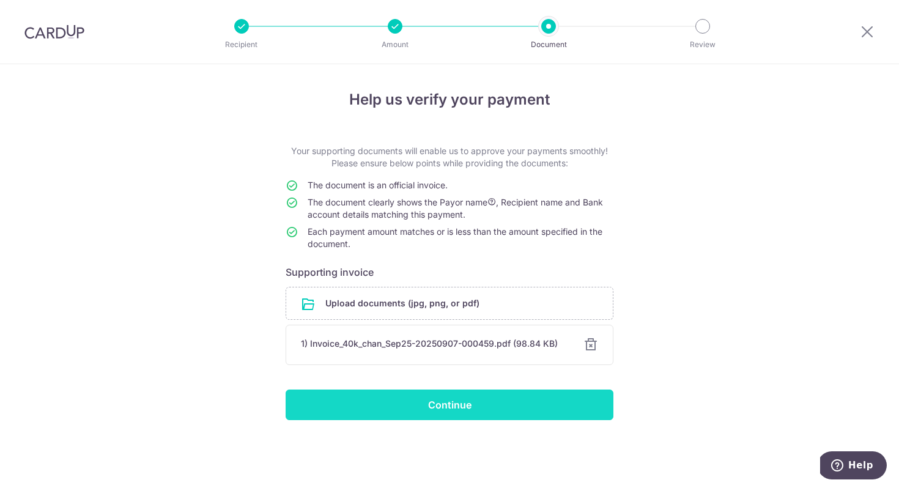
click at [595, 345] on div at bounding box center [591, 345] width 15 height 15
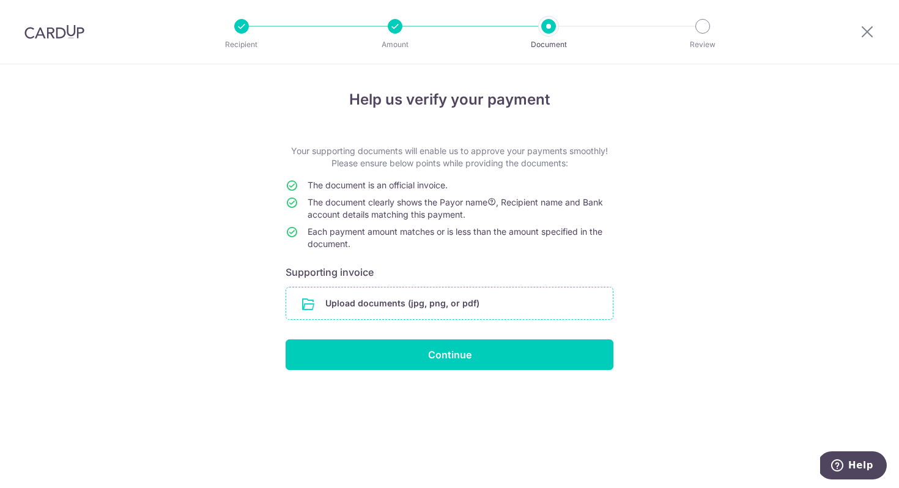
click at [519, 300] on input "file" at bounding box center [449, 303] width 327 height 32
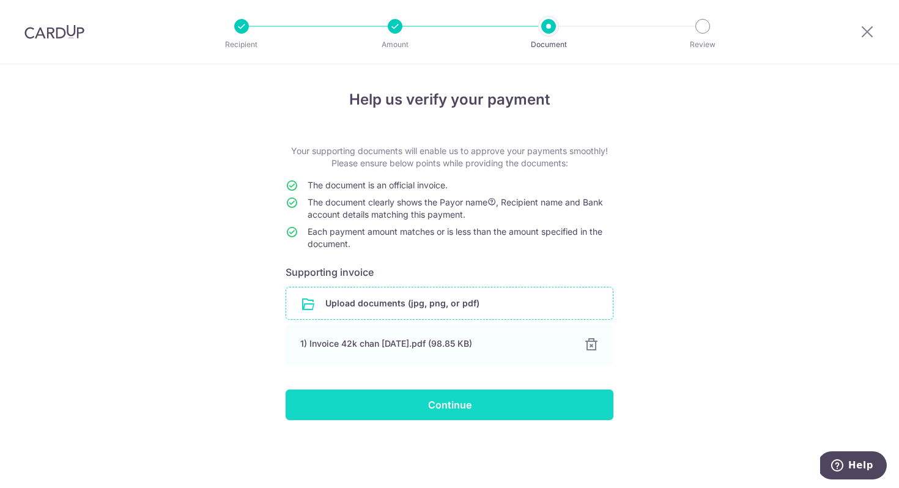
click at [535, 409] on input "Continue" at bounding box center [450, 405] width 328 height 31
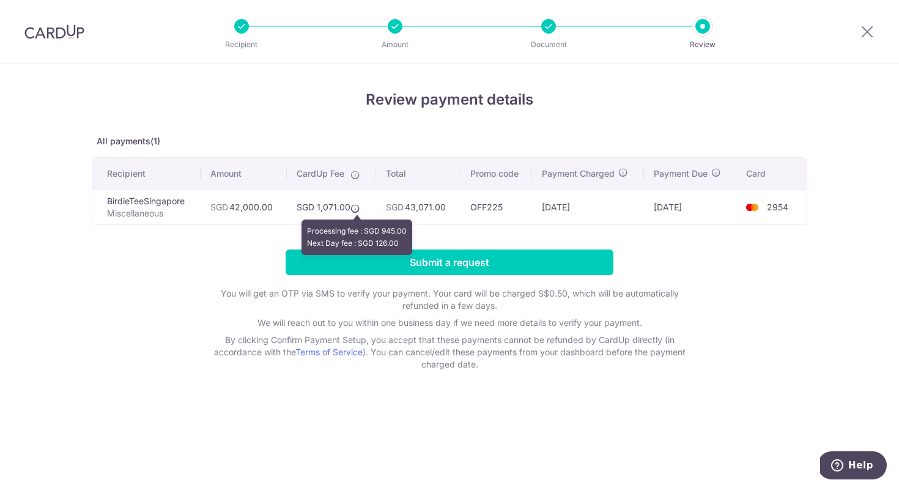
click at [354, 212] on icon at bounding box center [355, 209] width 10 height 10
click at [506, 218] on td "OFF225" at bounding box center [497, 207] width 72 height 35
click at [502, 209] on td "OFF225" at bounding box center [497, 207] width 72 height 35
click at [506, 210] on td "OFF225" at bounding box center [497, 207] width 72 height 35
drag, startPoint x: 504, startPoint y: 209, endPoint x: 471, endPoint y: 204, distance: 33.3
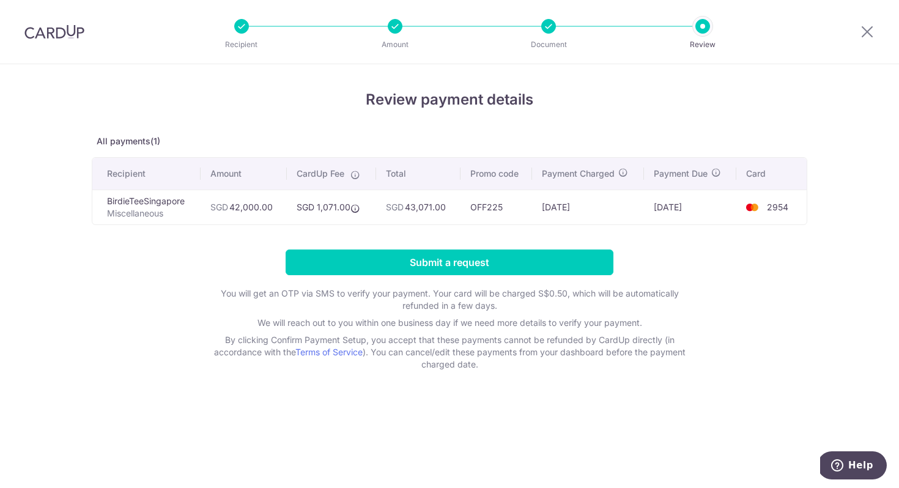
click at [471, 204] on td "OFF225" at bounding box center [497, 207] width 72 height 35
click at [477, 205] on td "OFF225" at bounding box center [497, 207] width 72 height 35
drag, startPoint x: 463, startPoint y: 207, endPoint x: 501, endPoint y: 209, distance: 38.0
click at [500, 209] on td "OFF225" at bounding box center [497, 207] width 72 height 35
click at [501, 209] on td "OFF225" at bounding box center [497, 207] width 72 height 35
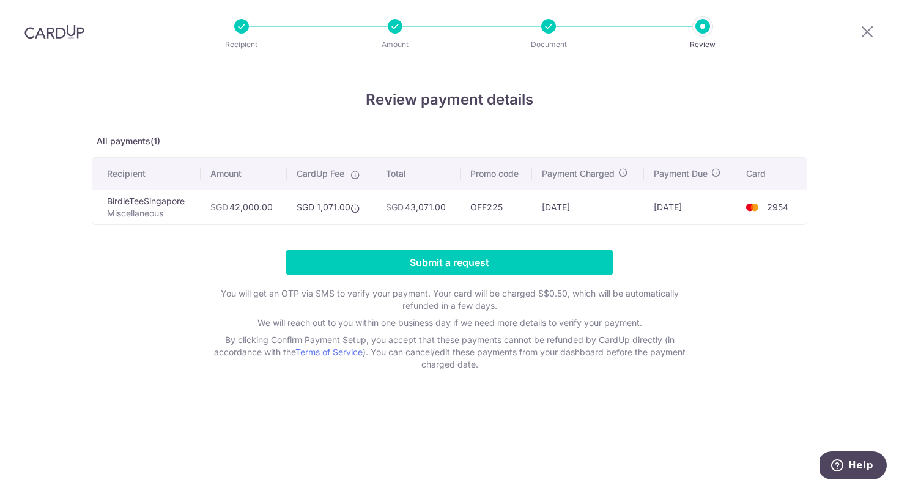
drag, startPoint x: 504, startPoint y: 208, endPoint x: 464, endPoint y: 206, distance: 40.4
click at [464, 206] on td "OFF225" at bounding box center [497, 207] width 72 height 35
click at [420, 228] on div "Review payment details All payments(1) Recipient Amount CardUp Fee Total Promo …" at bounding box center [450, 230] width 716 height 282
click at [576, 253] on input "Submit a request" at bounding box center [450, 263] width 328 height 26
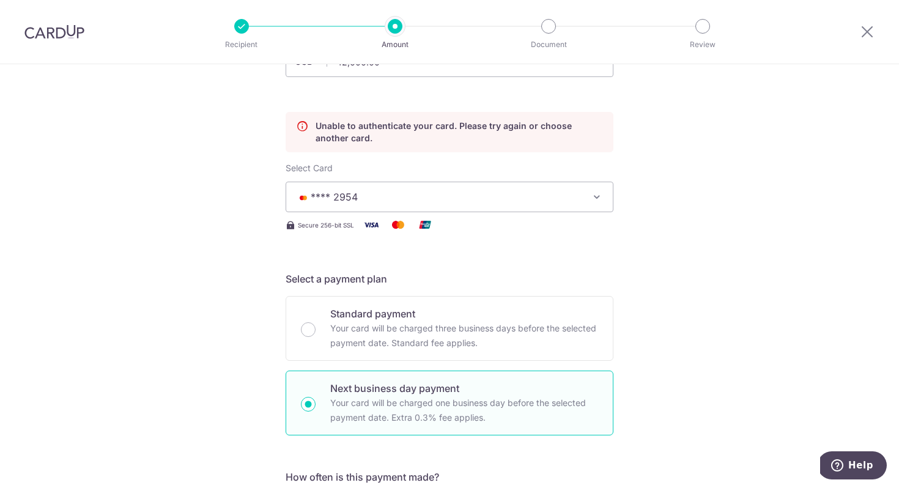
scroll to position [119, 0]
click at [591, 190] on icon "button" at bounding box center [597, 196] width 12 height 12
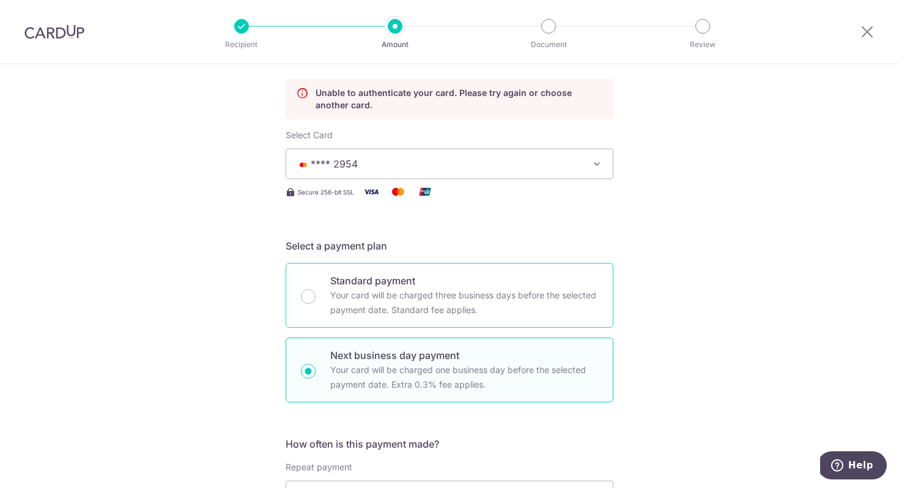
scroll to position [311, 0]
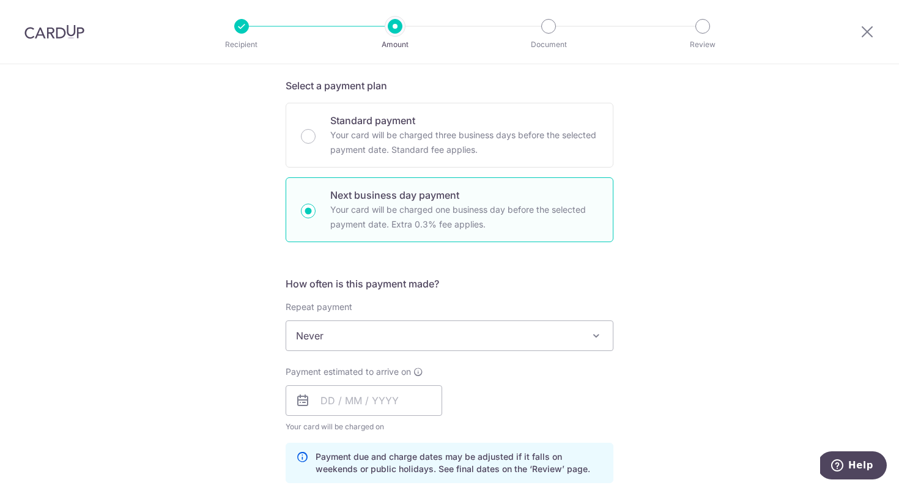
click at [473, 339] on span "Never" at bounding box center [449, 335] width 327 height 29
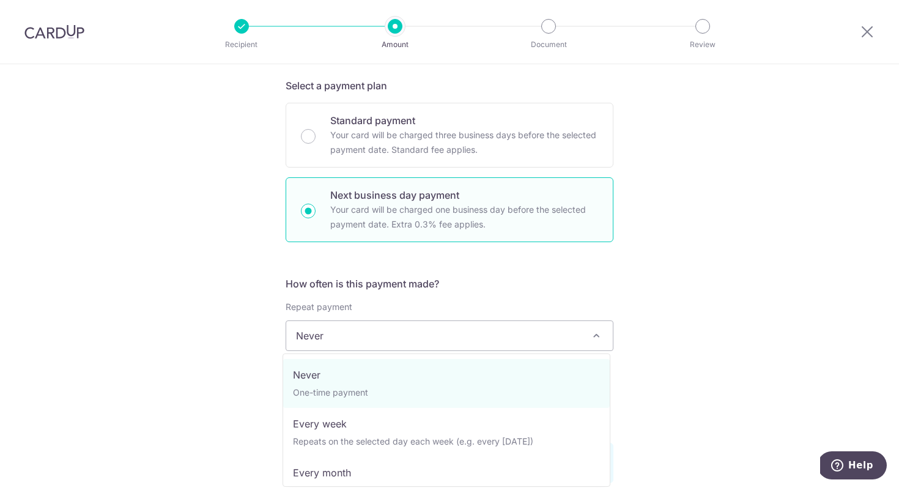
click at [711, 349] on div "Tell us more about your payment Enter payment amount SGD 42,000.00 42000.00 Una…" at bounding box center [449, 413] width 899 height 1321
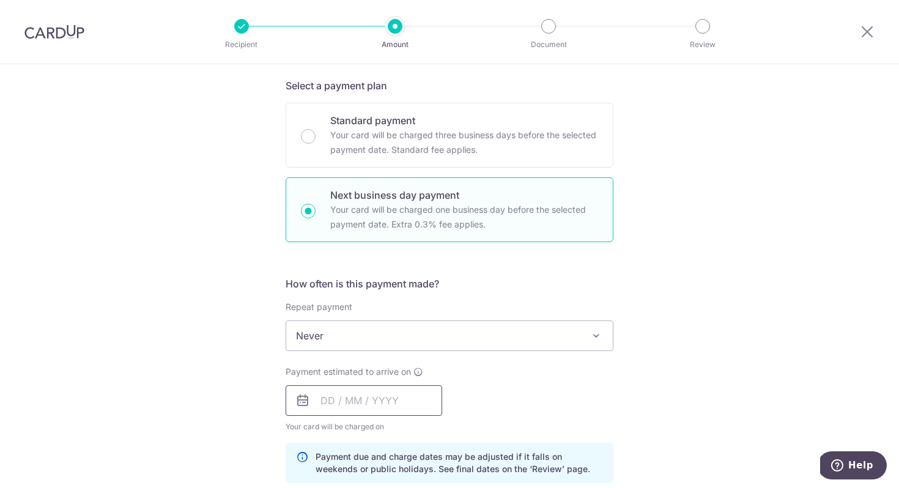
click at [407, 393] on input "text" at bounding box center [364, 400] width 157 height 31
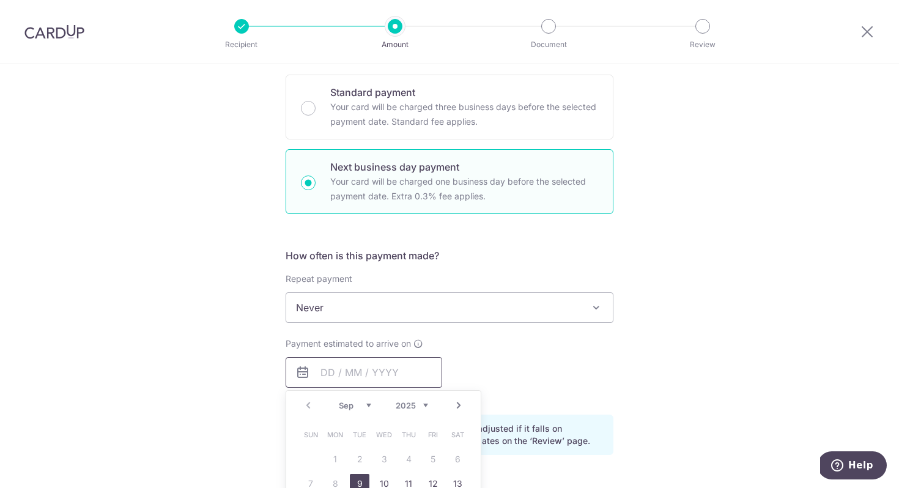
scroll to position [475, 0]
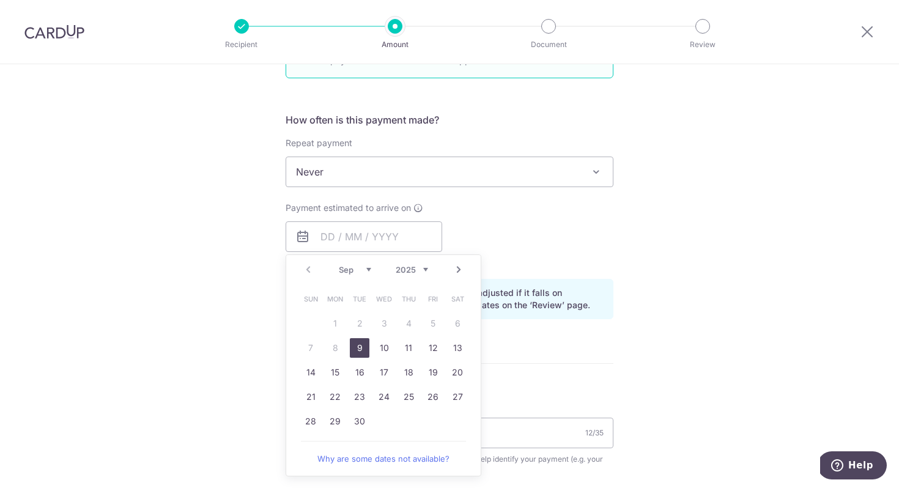
click at [357, 343] on link "9" at bounding box center [360, 348] width 20 height 20
type input "[DATE]"
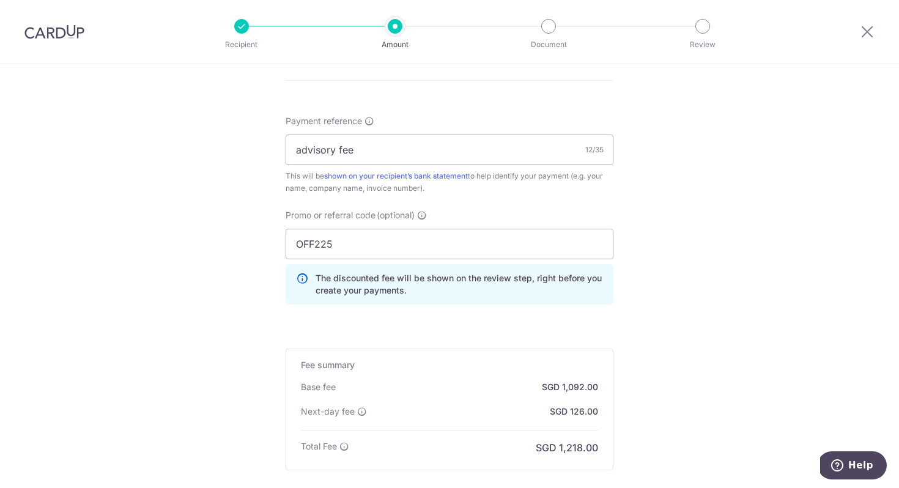
scroll to position [897, 0]
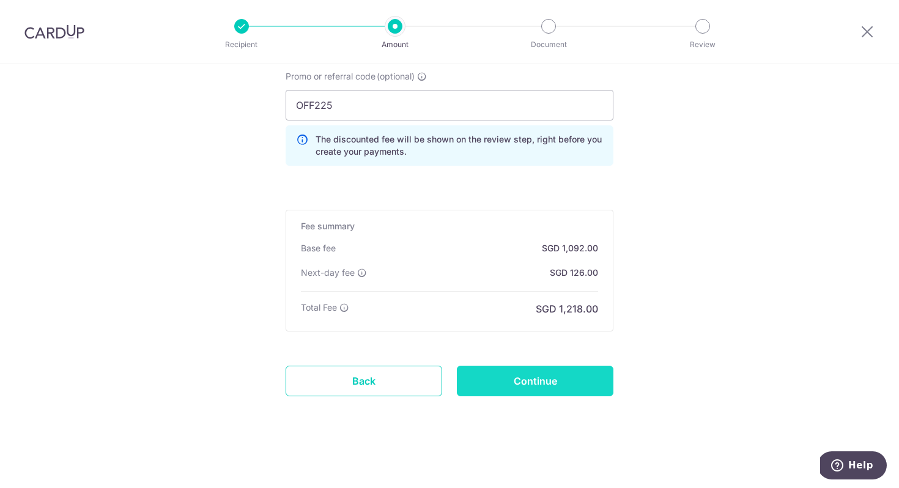
click at [585, 377] on input "Continue" at bounding box center [535, 381] width 157 height 31
type input "Update Schedule"
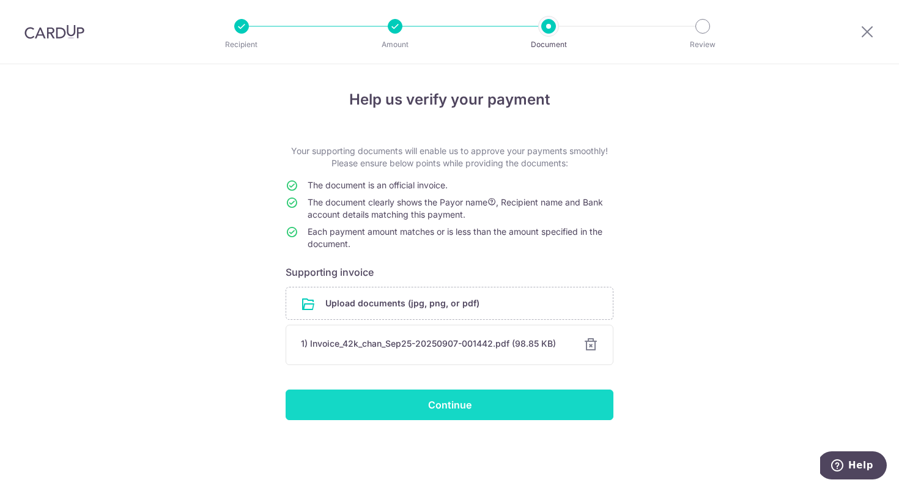
click at [541, 398] on input "Continue" at bounding box center [450, 405] width 328 height 31
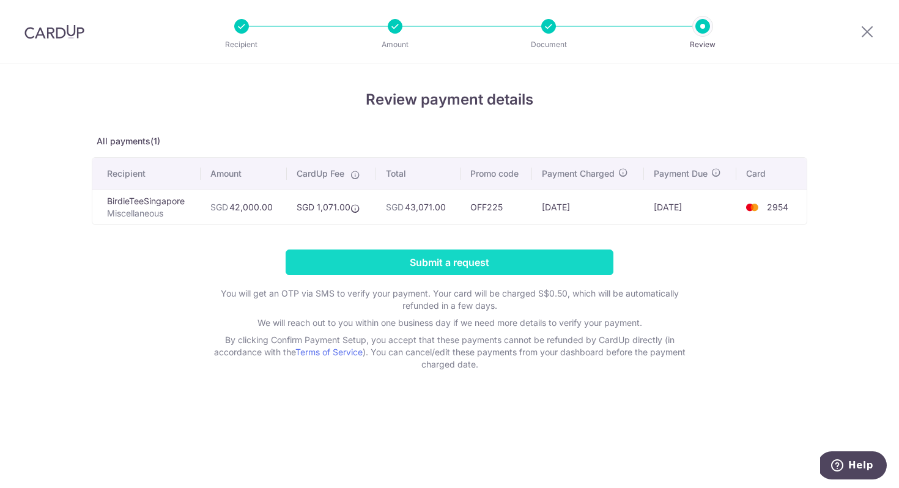
click at [440, 261] on input "Submit a request" at bounding box center [450, 263] width 328 height 26
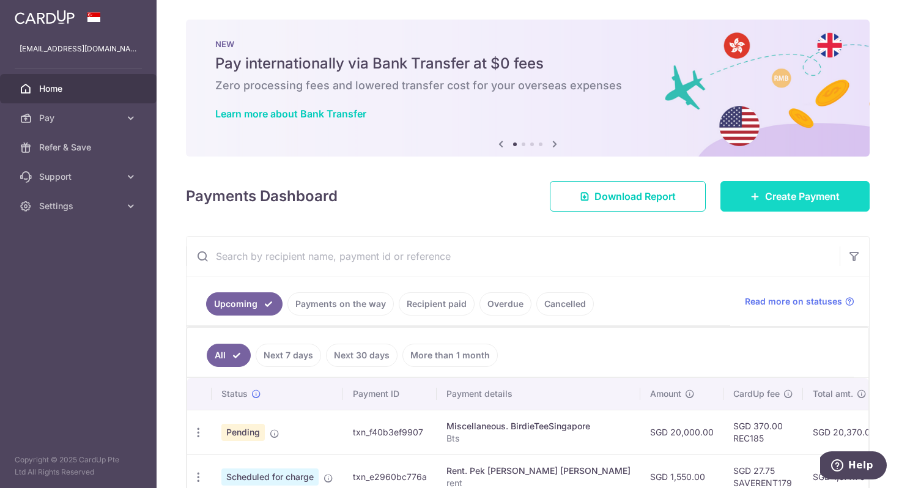
click at [757, 200] on link "Create Payment" at bounding box center [795, 196] width 149 height 31
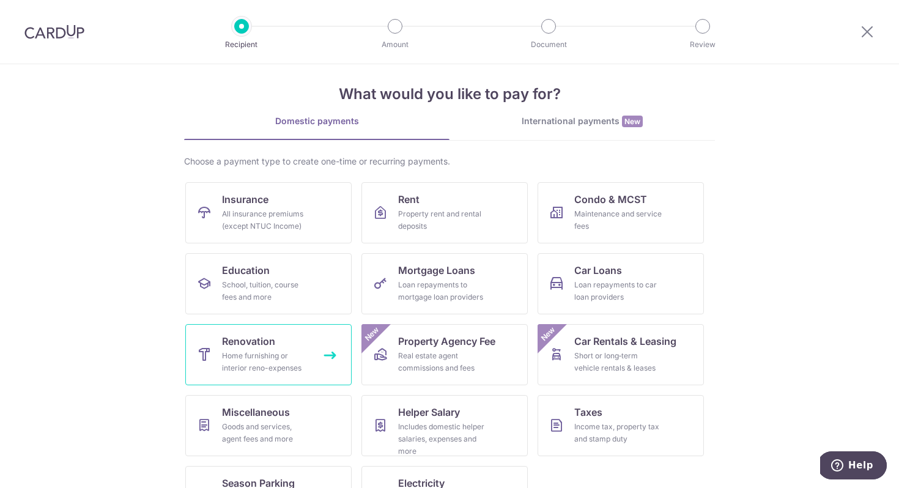
scroll to position [12, 0]
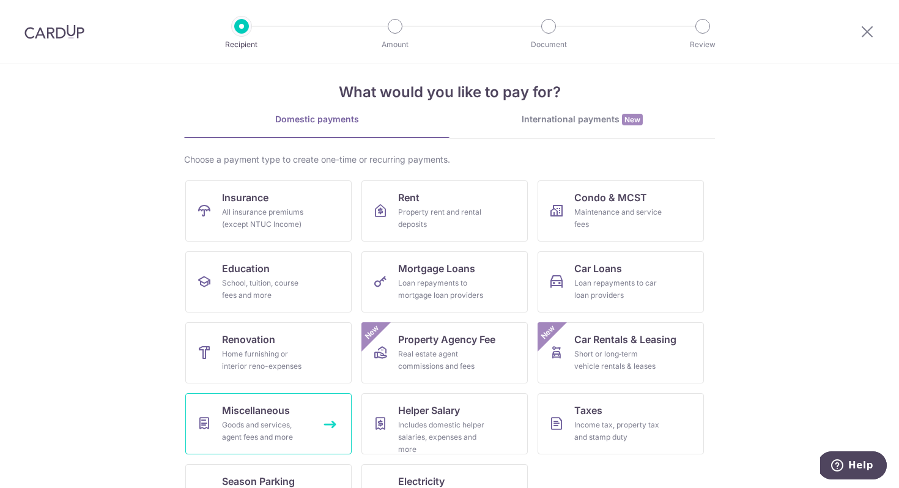
click at [284, 430] on div "Goods and services, agent fees and more" at bounding box center [266, 431] width 88 height 24
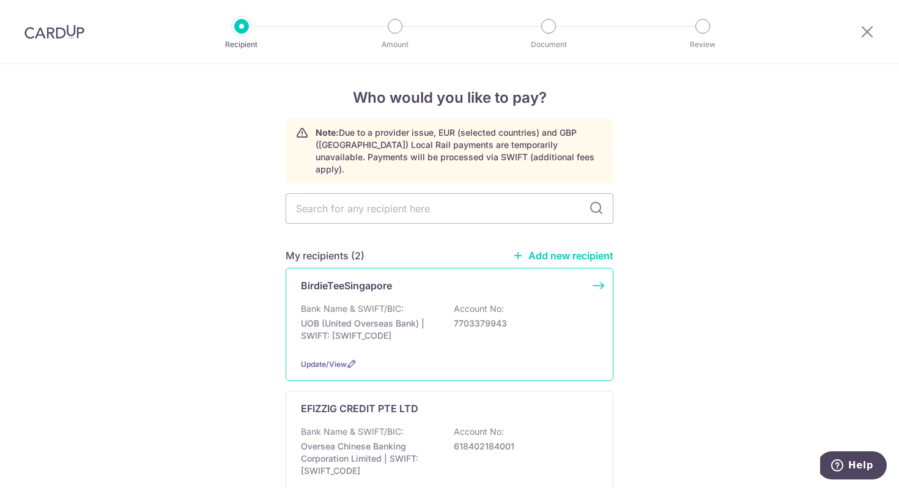
scroll to position [2, 0]
click at [476, 267] on div "BirdieTeeSingapore Bank Name & SWIFT/BIC: UOB (United Overseas Bank) | SWIFT: […" at bounding box center [450, 323] width 328 height 113
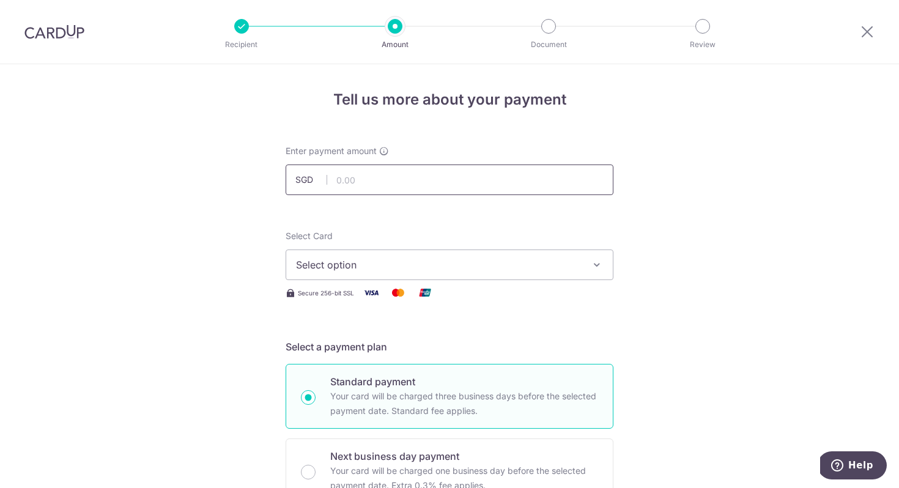
click at [466, 170] on input "text" at bounding box center [450, 180] width 328 height 31
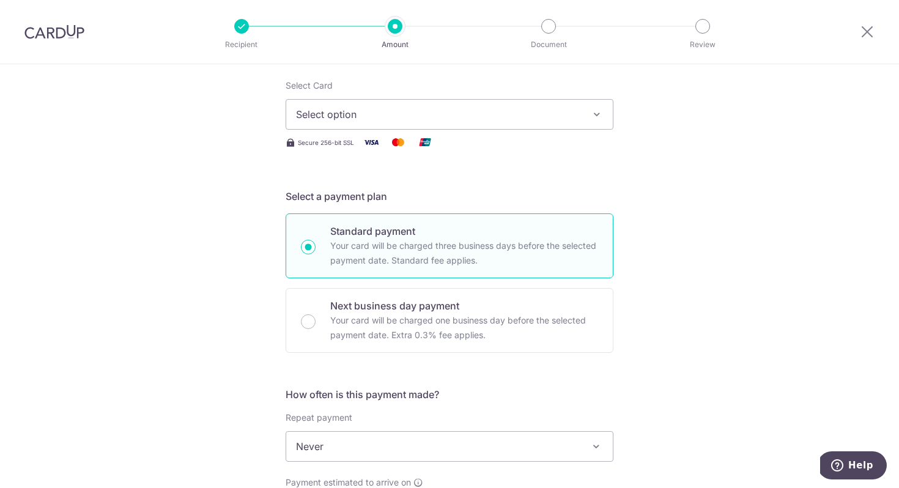
type input "42,000.00"
click at [547, 109] on span "Select option" at bounding box center [438, 114] width 285 height 15
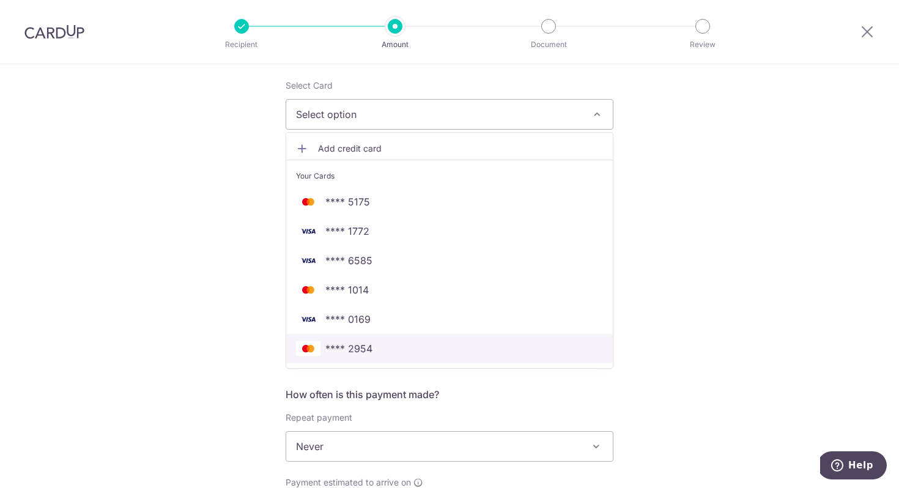
click at [399, 345] on span "**** 2954" at bounding box center [449, 348] width 307 height 15
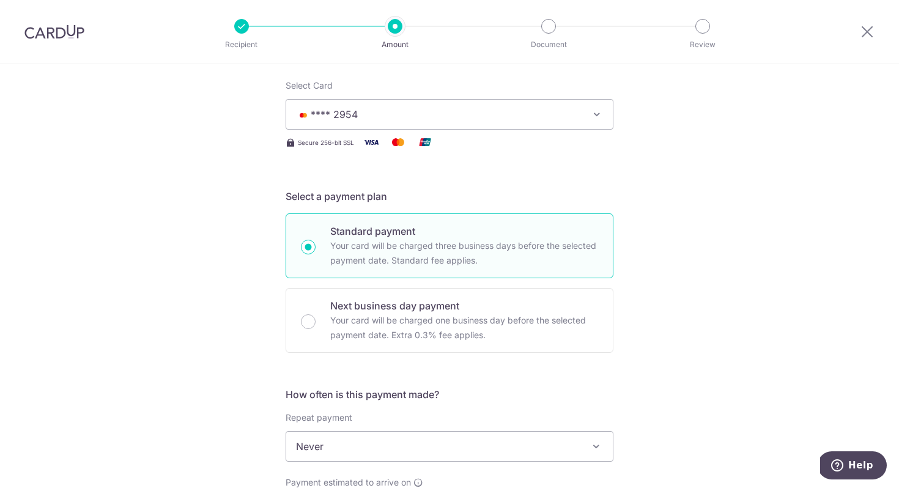
scroll to position [314, 0]
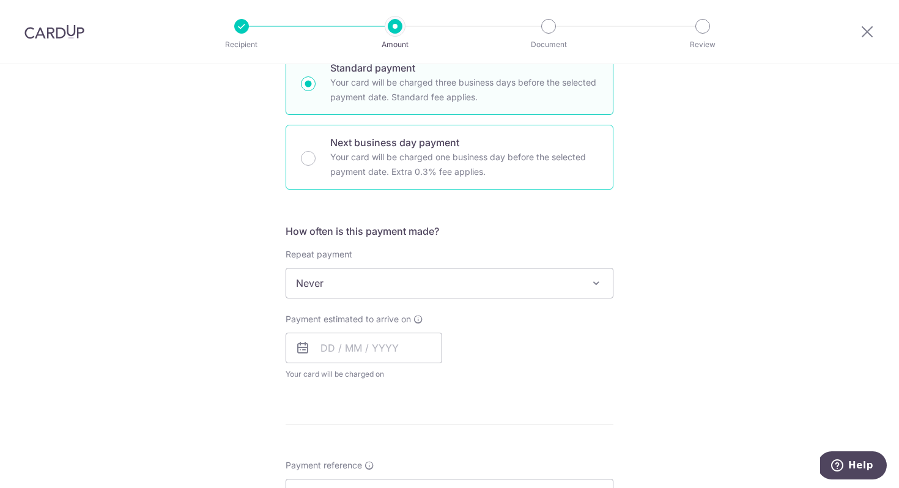
click at [498, 164] on p "Your card will be charged one business day before the selected payment date. Ex…" at bounding box center [464, 164] width 268 height 29
click at [316, 164] on input "Next business day payment Your card will be charged one business day before the…" at bounding box center [308, 158] width 15 height 15
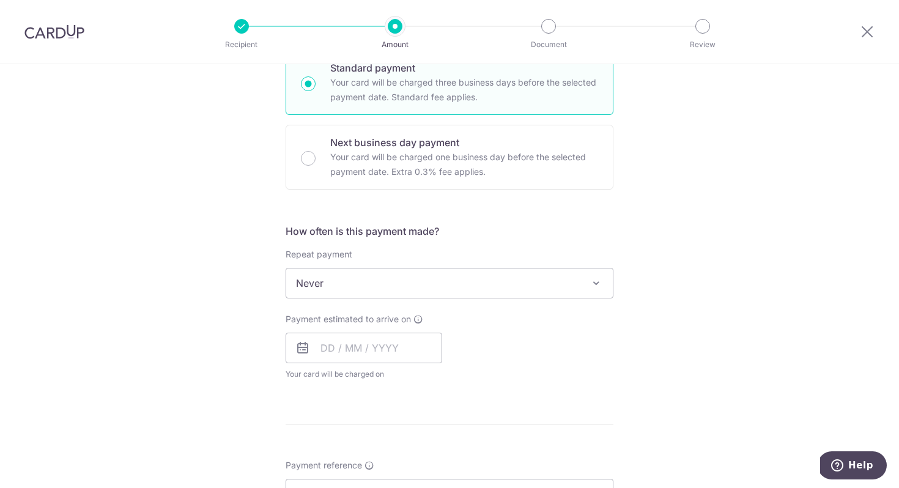
radio input "false"
radio input "true"
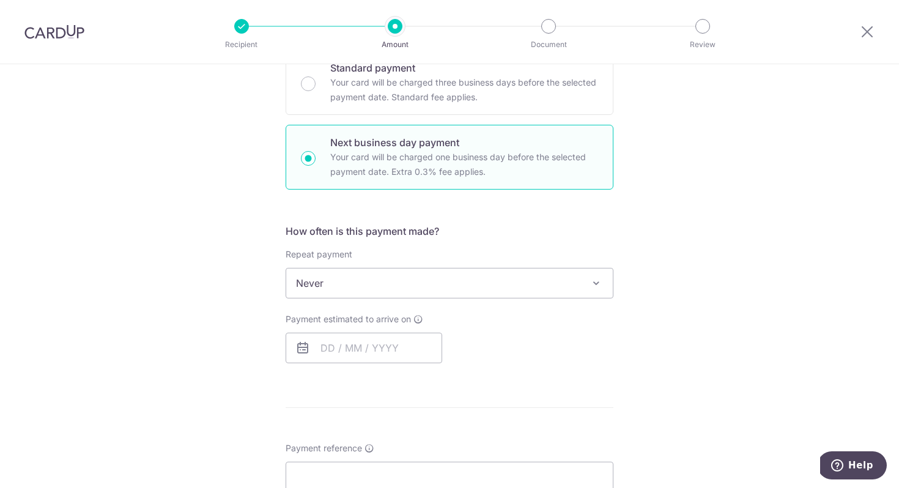
click at [441, 285] on span "Never" at bounding box center [449, 283] width 327 height 29
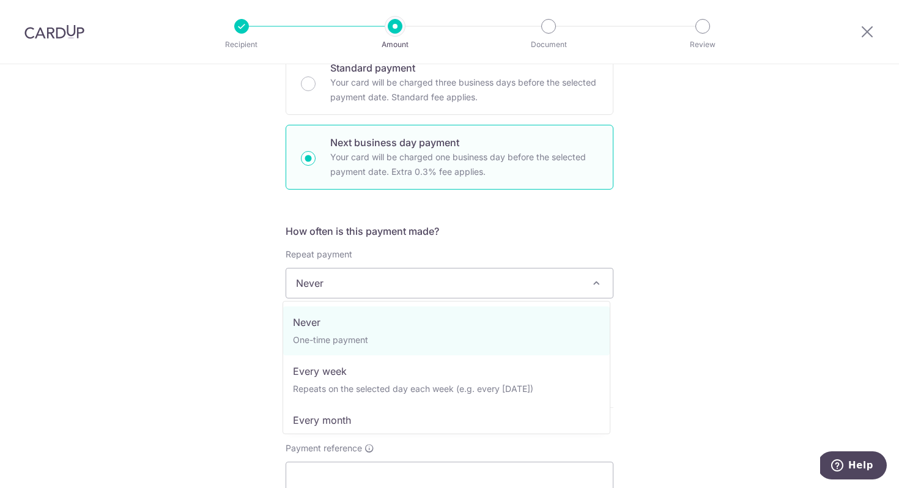
click at [613, 191] on div "Tell us more about your payment Enter payment amount SGD 42,000.00 42000.00 Sel…" at bounding box center [449, 324] width 899 height 1149
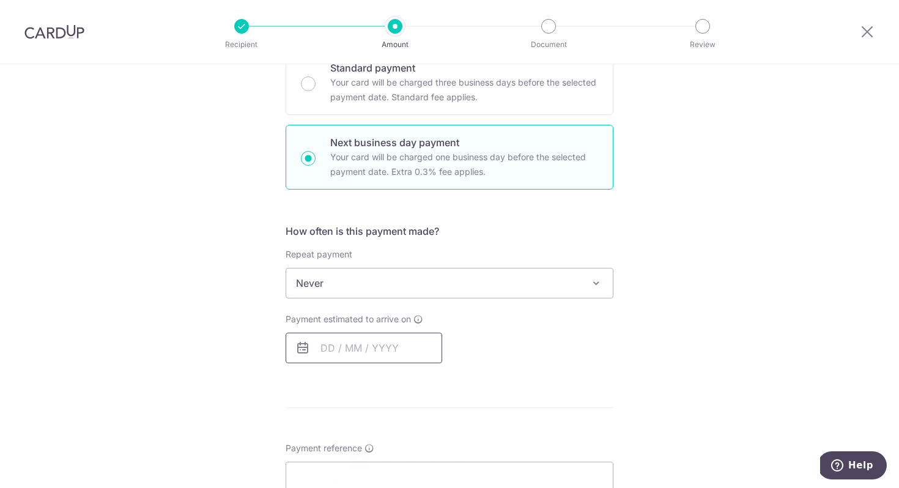
click at [391, 350] on input "text" at bounding box center [364, 348] width 157 height 31
click at [350, 451] on link "9" at bounding box center [360, 460] width 20 height 20
type input "[DATE]"
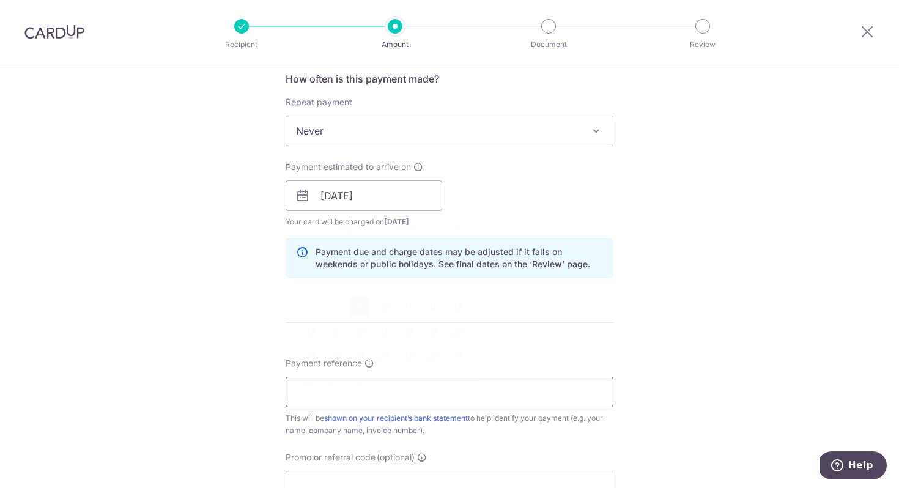
scroll to position [578, 0]
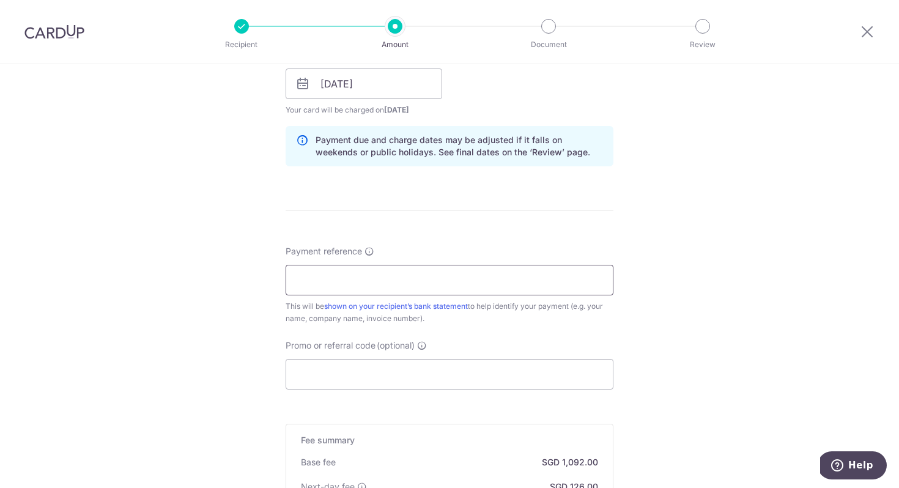
click at [443, 267] on input "Payment reference" at bounding box center [450, 280] width 328 height 31
type input "advisory fee"
click at [439, 365] on input "Promo or referral code (optional)" at bounding box center [450, 372] width 328 height 31
paste input "OFF225"
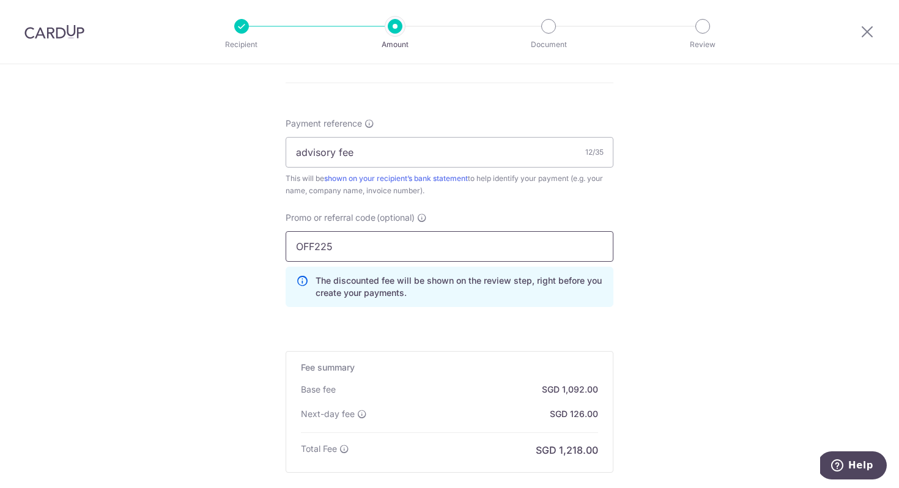
scroll to position [817, 0]
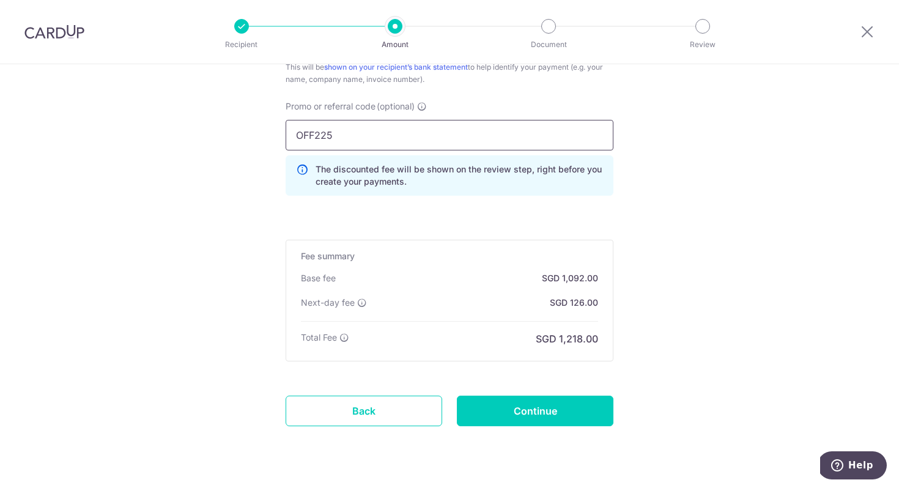
type input "OFF225"
click at [549, 407] on input "Continue" at bounding box center [535, 411] width 157 height 31
type input "Create Schedule"
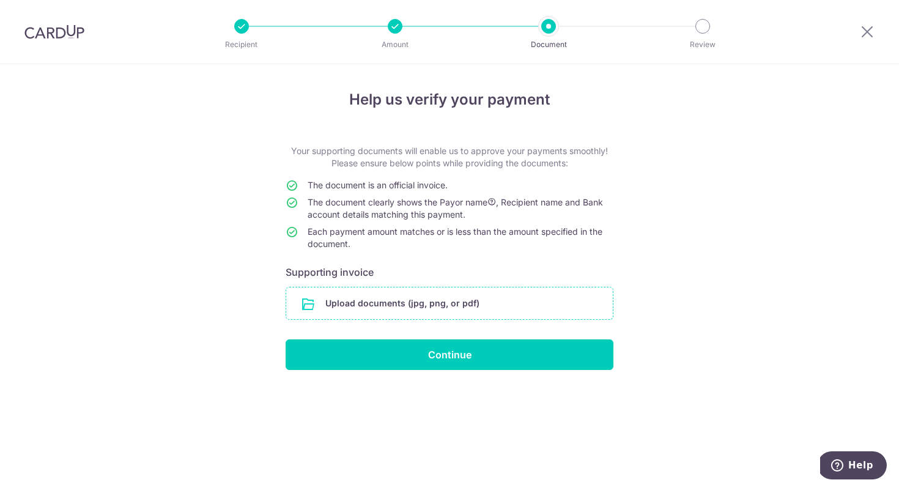
click at [465, 312] on input "file" at bounding box center [449, 303] width 327 height 32
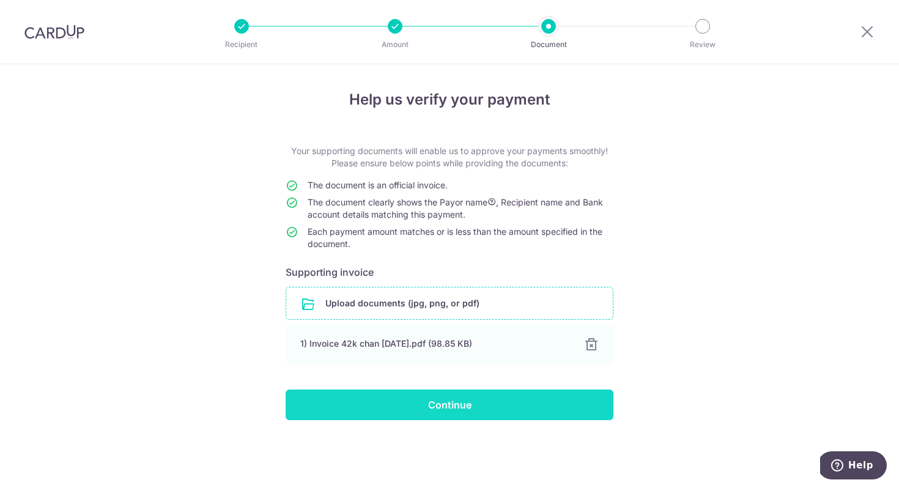
click at [424, 413] on input "Continue" at bounding box center [450, 405] width 328 height 31
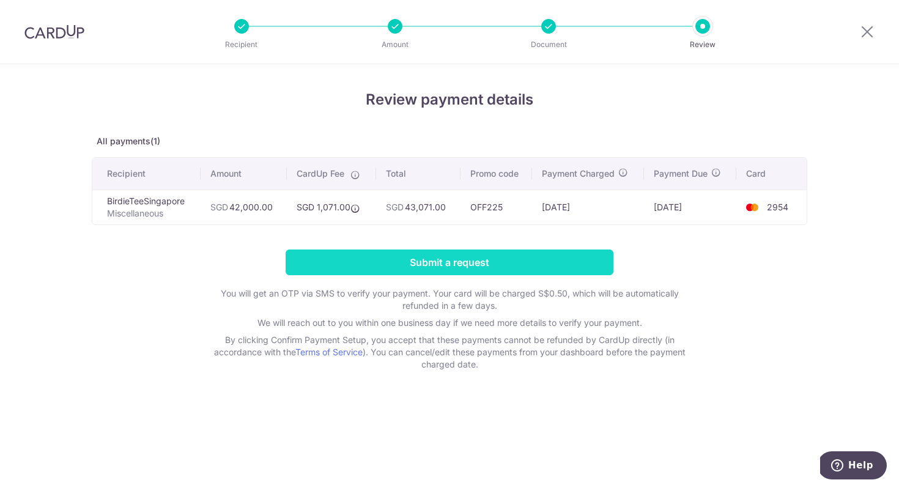
click at [557, 262] on input "Submit a request" at bounding box center [450, 263] width 328 height 26
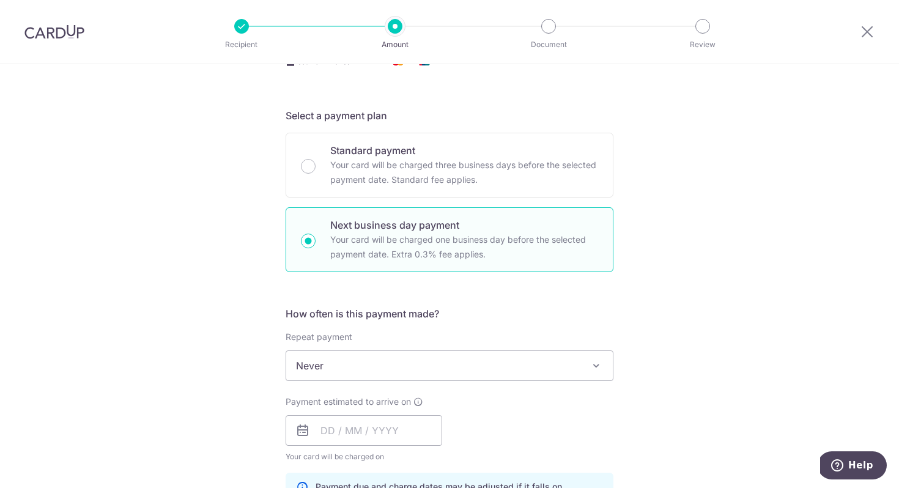
scroll to position [446, 0]
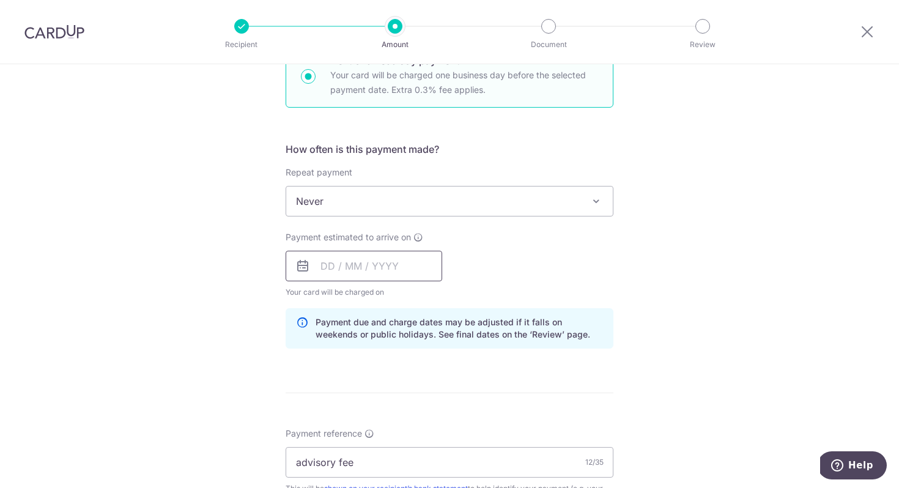
click at [365, 259] on input "text" at bounding box center [364, 266] width 157 height 31
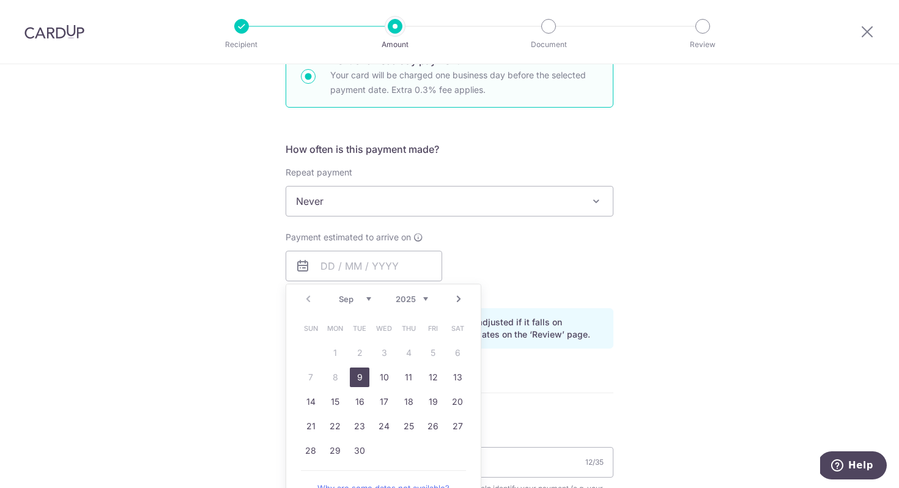
click at [356, 369] on link "9" at bounding box center [360, 378] width 20 height 20
type input "[DATE]"
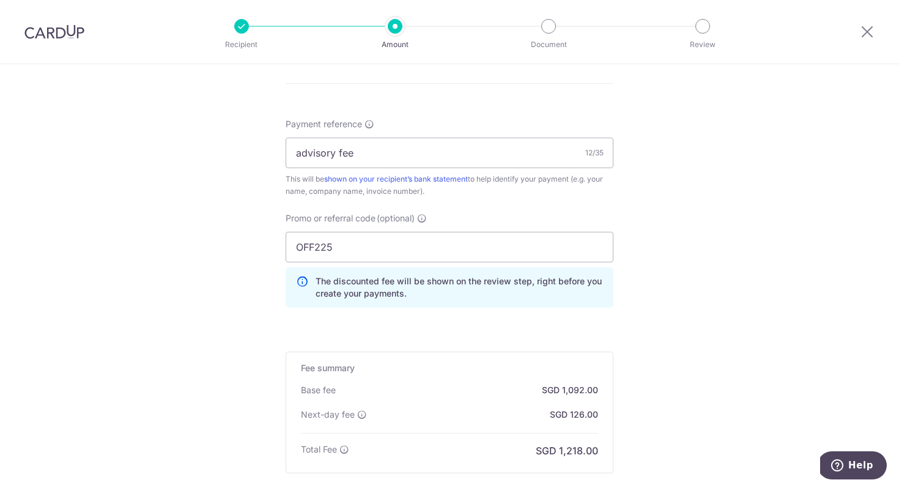
scroll to position [897, 0]
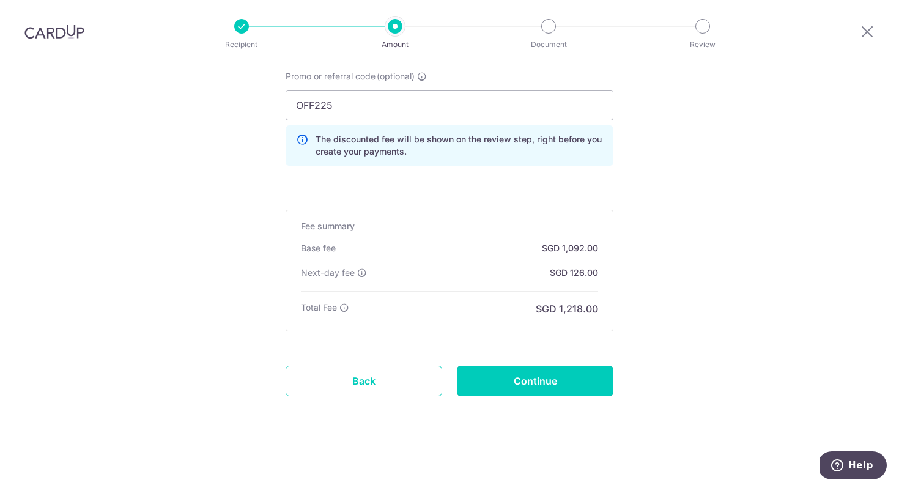
click at [574, 377] on input "Continue" at bounding box center [535, 381] width 157 height 31
type input "Update Schedule"
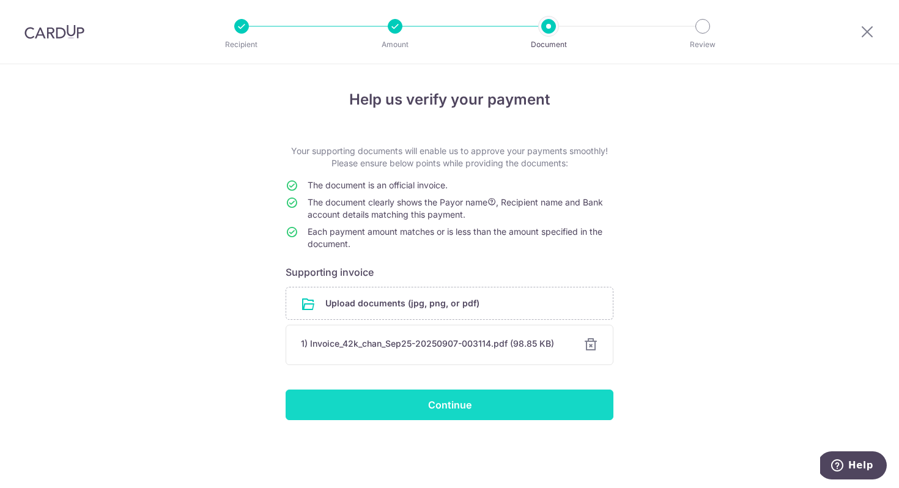
click at [461, 418] on input "Continue" at bounding box center [450, 405] width 328 height 31
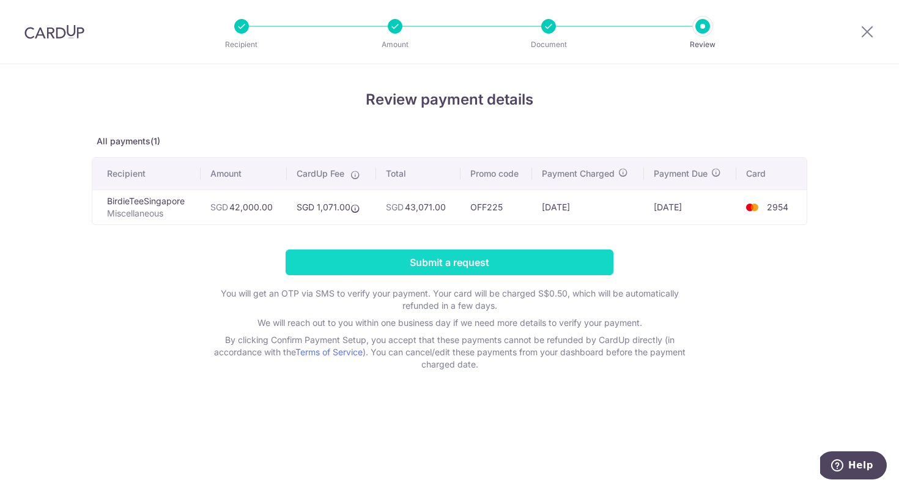
click at [428, 263] on input "Submit a request" at bounding box center [450, 263] width 328 height 26
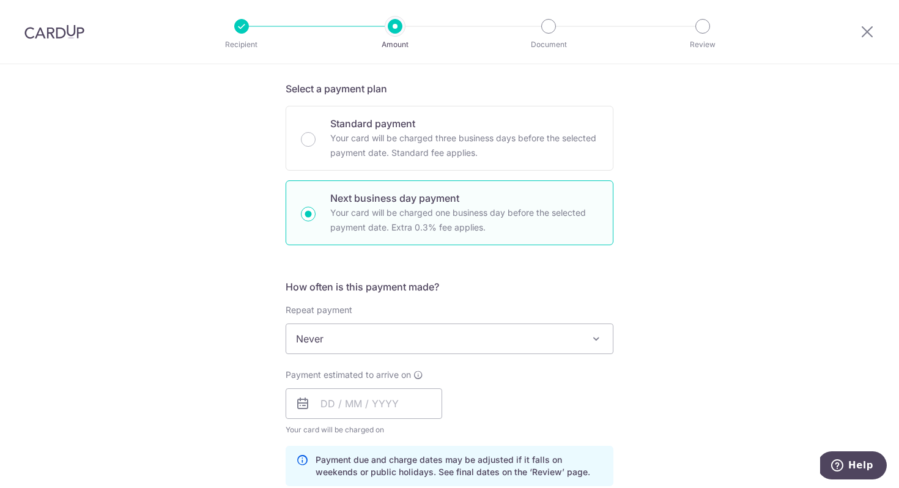
scroll to position [249, 0]
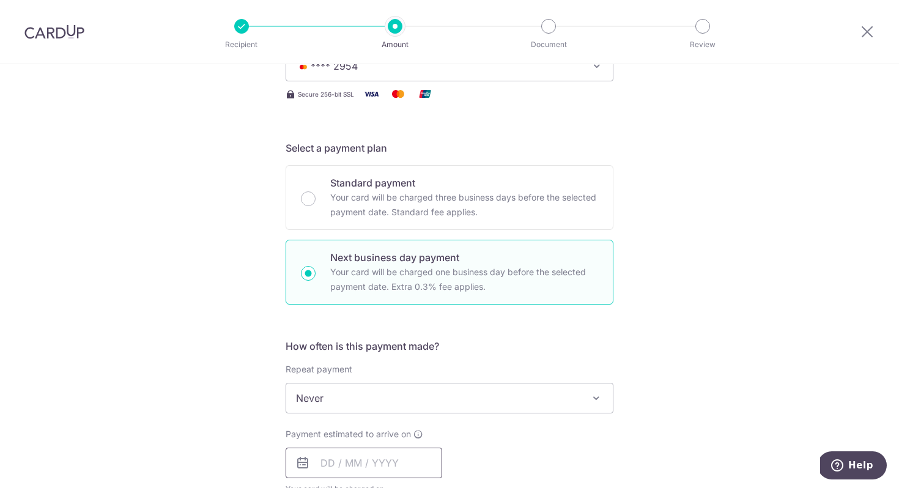
click at [374, 470] on input "text" at bounding box center [364, 463] width 157 height 31
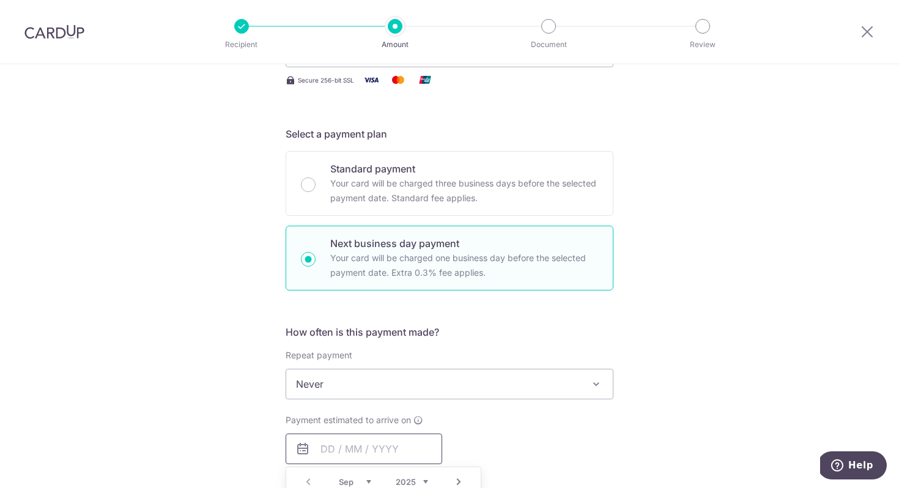
scroll to position [286, 0]
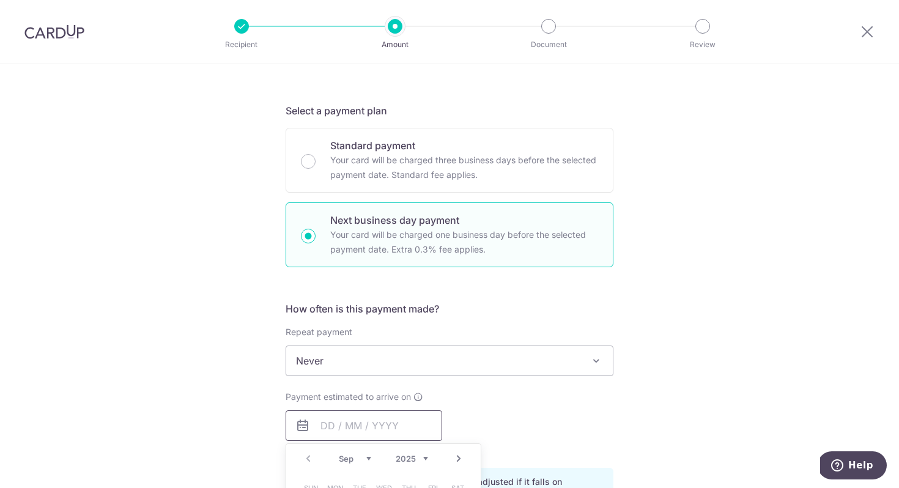
click at [323, 420] on input "text" at bounding box center [364, 425] width 157 height 31
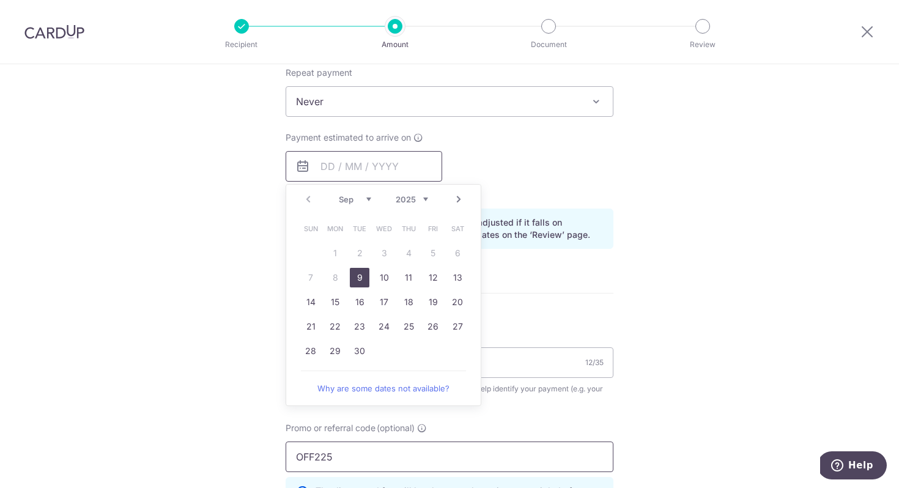
scroll to position [571, 0]
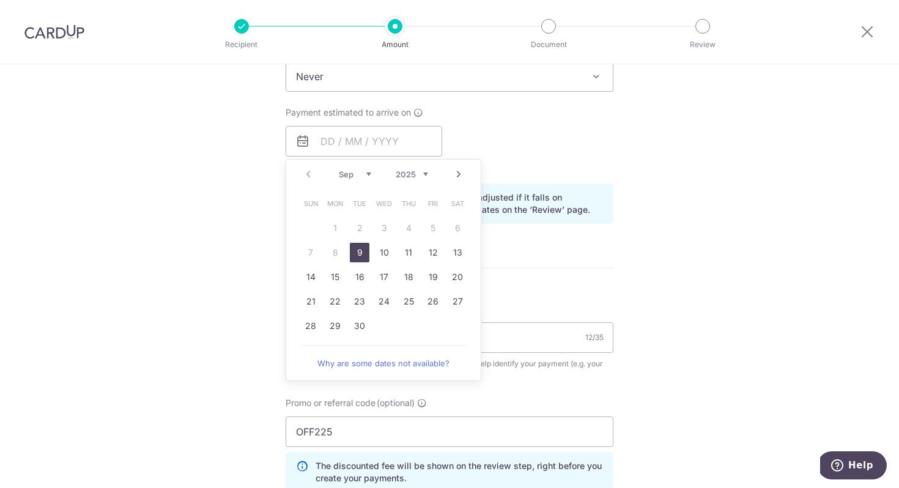
click at [357, 259] on link "9" at bounding box center [360, 253] width 20 height 20
type input "[DATE]"
click at [798, 282] on div "Tell us more about your payment Enter payment amount SGD 42,000.00 42000.00 Una…" at bounding box center [449, 154] width 899 height 1321
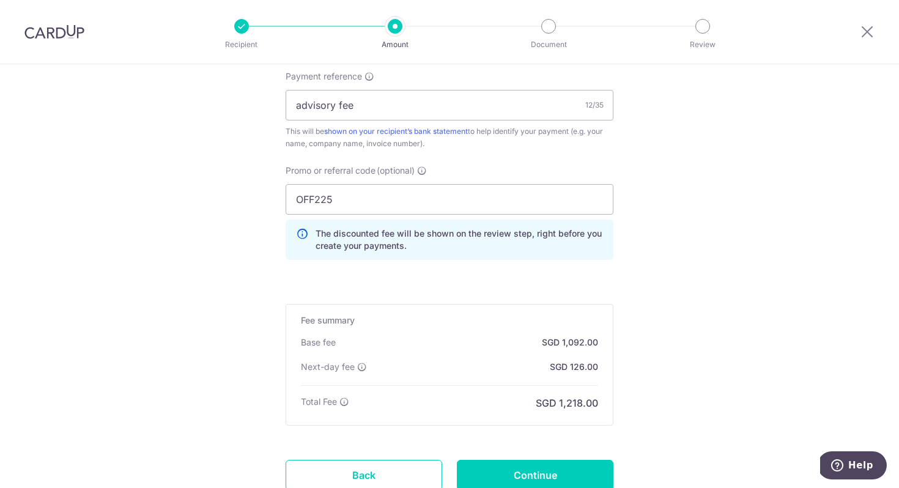
scroll to position [806, 0]
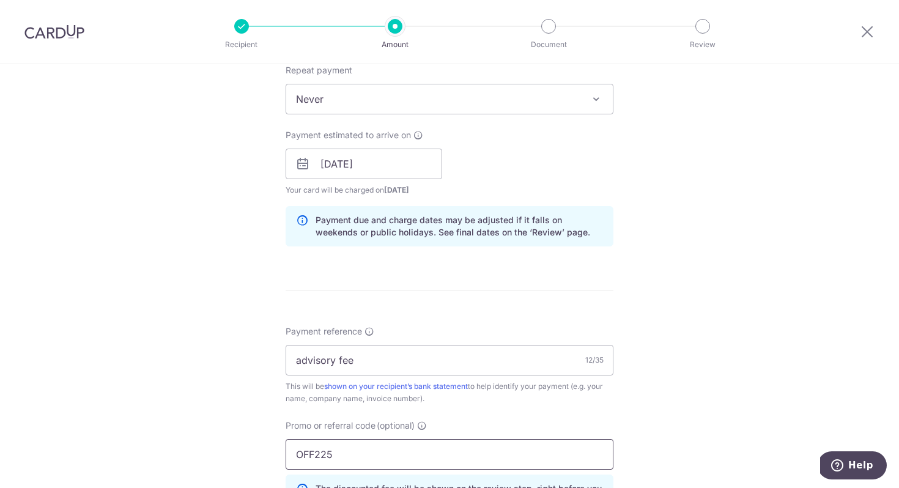
scroll to position [246, 0]
